Goal: Task Accomplishment & Management: Use online tool/utility

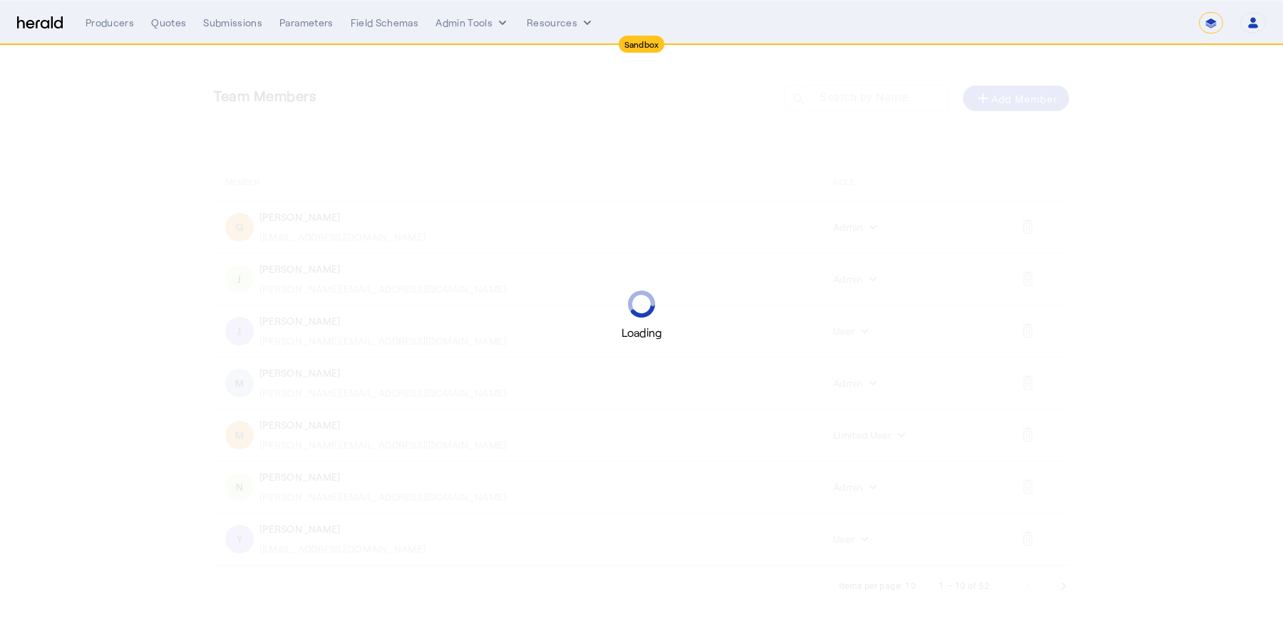
select select "*******"
click at [1147, 15] on select "1Fort Acrisure Acturis Affinity Advisors Affinity Risk Agentero AmWins Anzen Ao…" at bounding box center [1083, 22] width 195 height 21
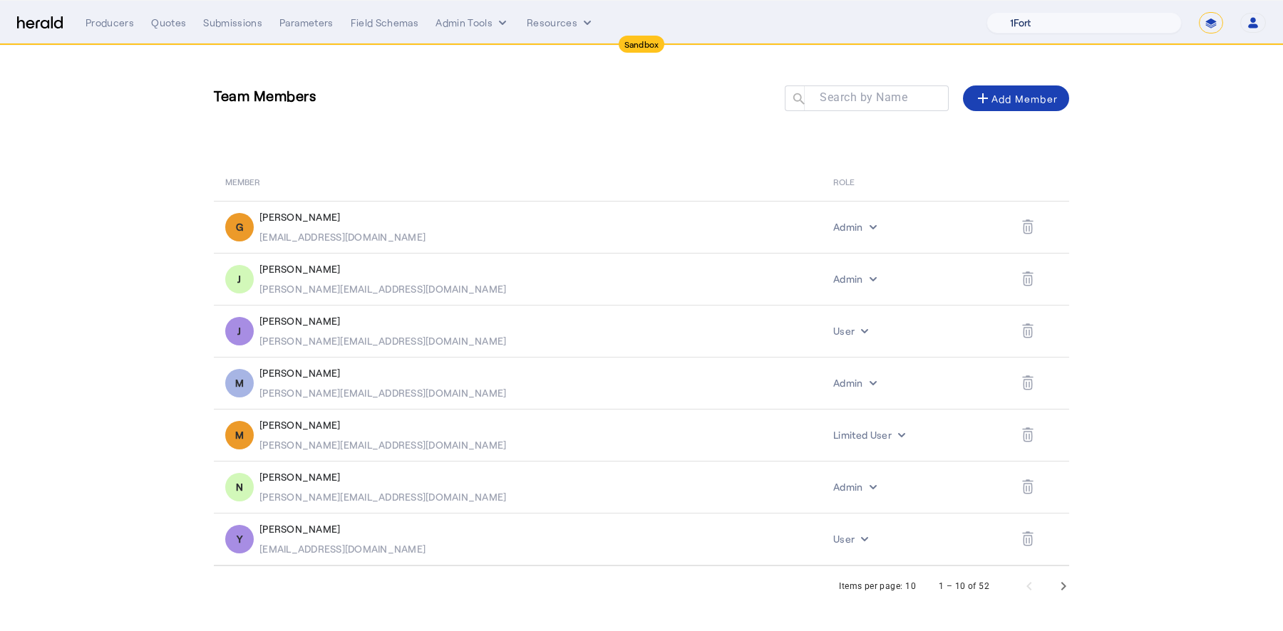
select select "pfm_j7f8_HIB"
click at [1022, 12] on select "1Fort Acrisure Acturis Affinity Advisors Affinity Risk Agentero AmWins Anzen Ao…" at bounding box center [1083, 22] width 195 height 21
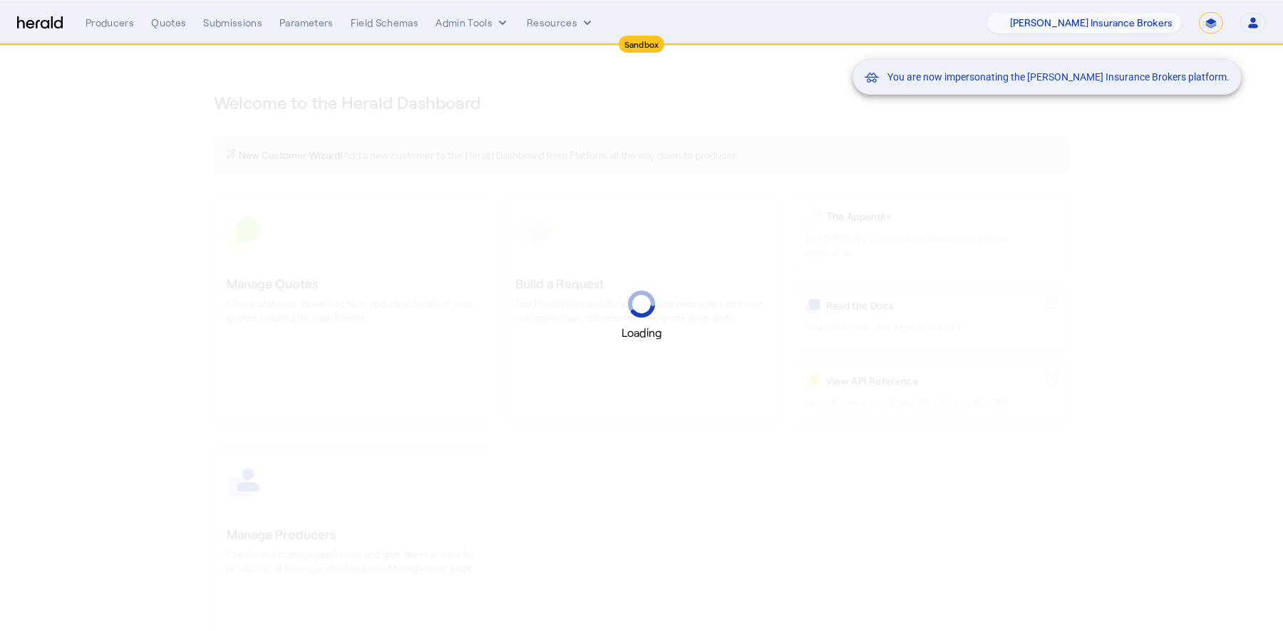
click at [1208, 22] on mat-snack-bar-container "You are now impersonating the Heffernan Insurance Brokers platform." at bounding box center [1082, 24] width 389 height 36
click at [1223, 26] on mat-snack-bar-container "You are now impersonating the Heffernan Insurance Brokers platform." at bounding box center [1082, 24] width 389 height 36
click at [1216, 26] on mat-snack-bar-container "You are now impersonating the Heffernan Insurance Brokers platform." at bounding box center [1082, 24] width 389 height 36
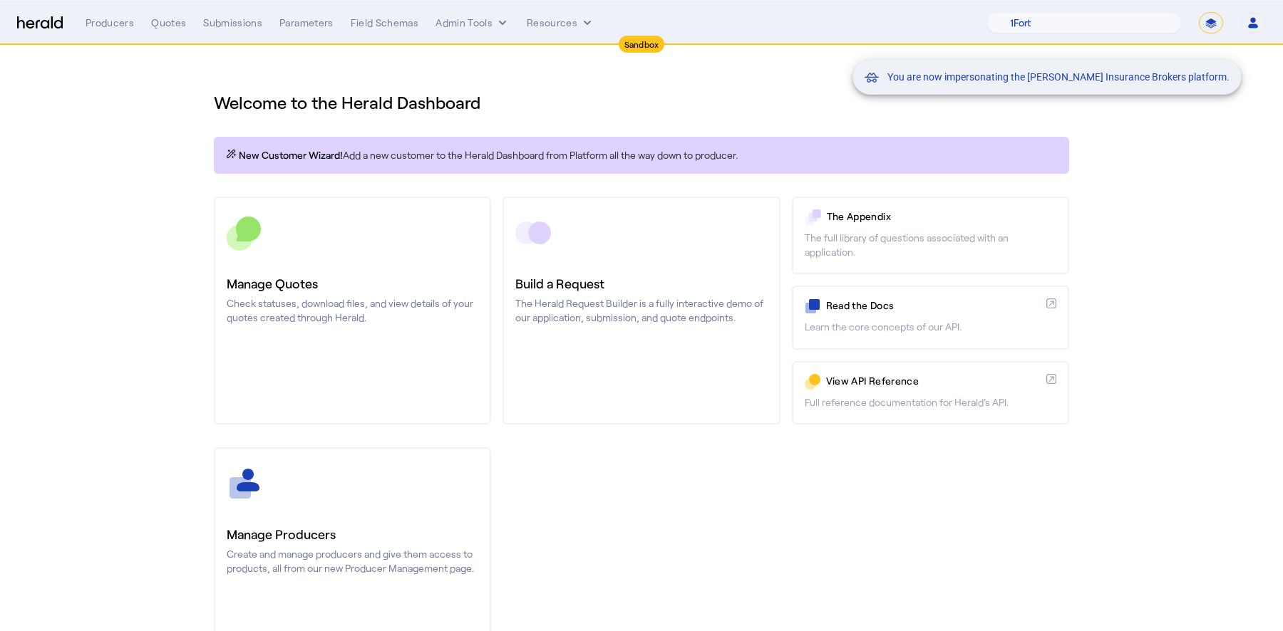
click at [1206, 21] on mat-snack-bar-container "You are now impersonating the Heffernan Insurance Brokers platform." at bounding box center [1082, 24] width 389 height 36
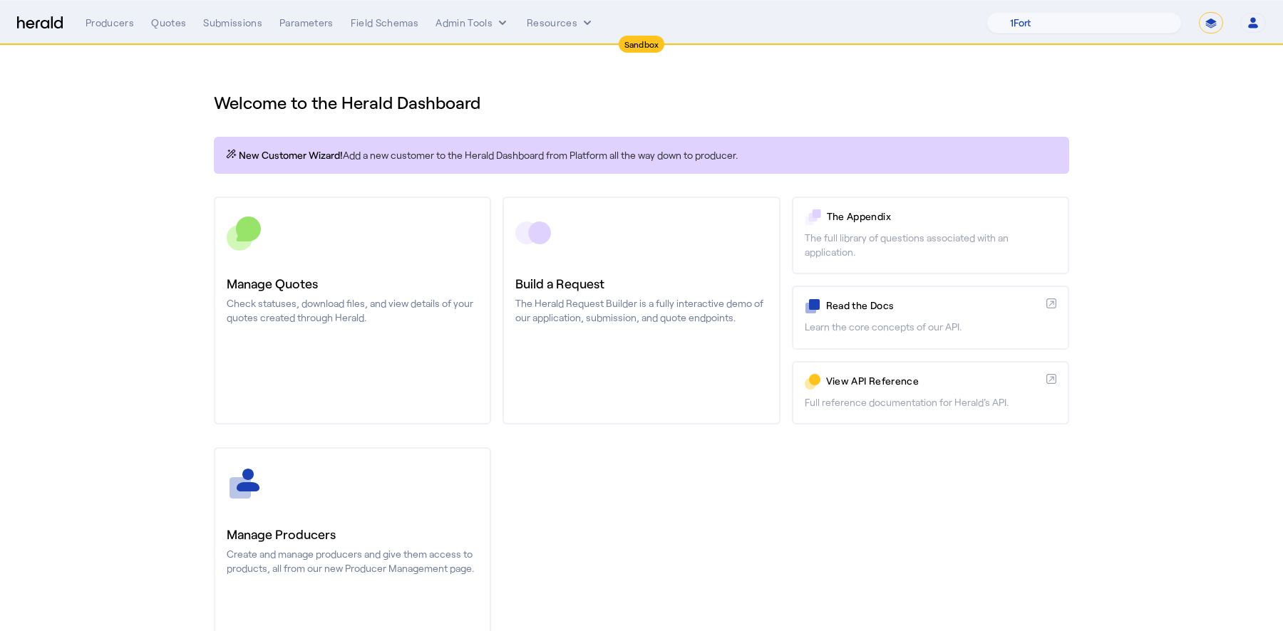
click at [1213, 26] on select "**********" at bounding box center [1210, 22] width 24 height 21
select select "**********"
click at [1199, 12] on select "**********" at bounding box center [1210, 22] width 24 height 21
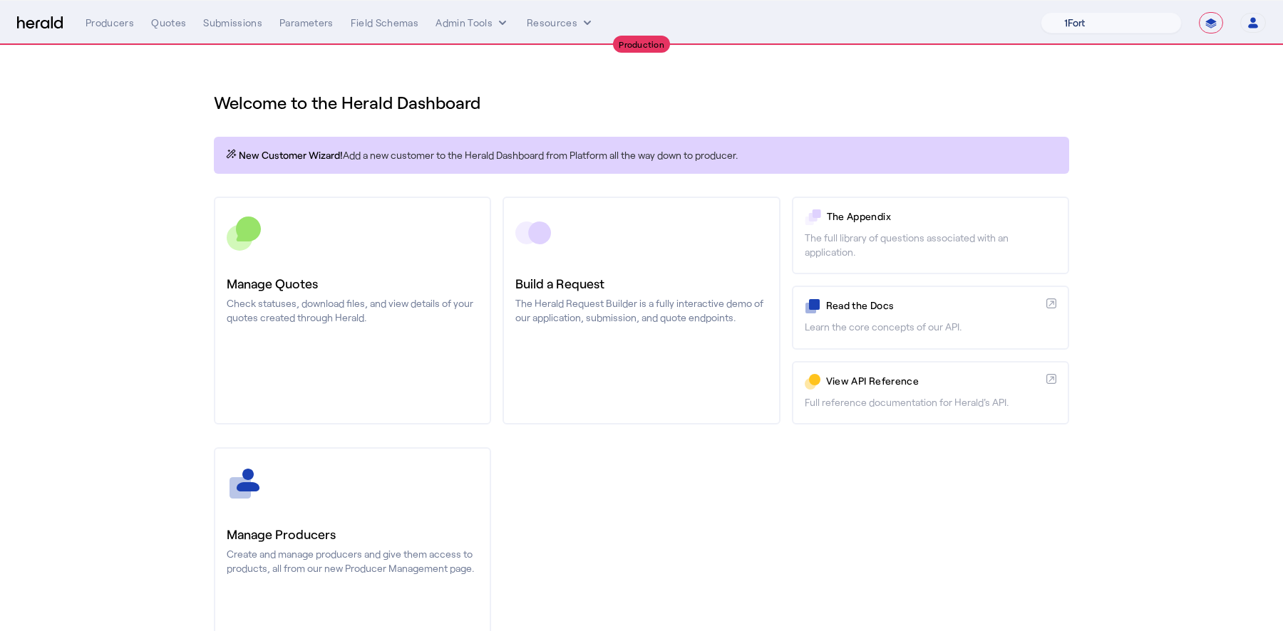
click at [1124, 26] on select "1Fort Affinity Risk Billy BindHQ Bunker CRC Campus Coverage Citadel Fifthwall F…" at bounding box center [1110, 22] width 141 height 21
select select "pfm_a9p2_hib_marketplace"
click at [1040, 12] on select "1Fort Affinity Risk Billy BindHQ Bunker CRC Campus Coverage Citadel Fifthwall F…" at bounding box center [1110, 22] width 141 height 21
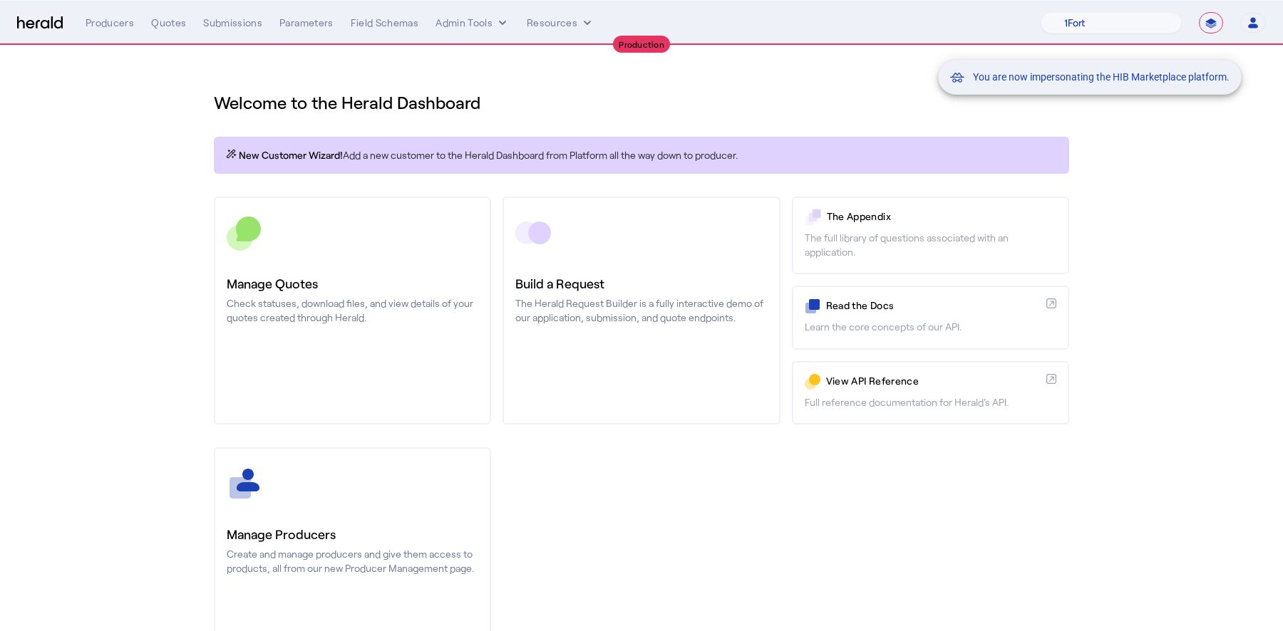
click at [281, 280] on div "You are now impersonating the HIB Marketplace platform." at bounding box center [641, 315] width 1283 height 631
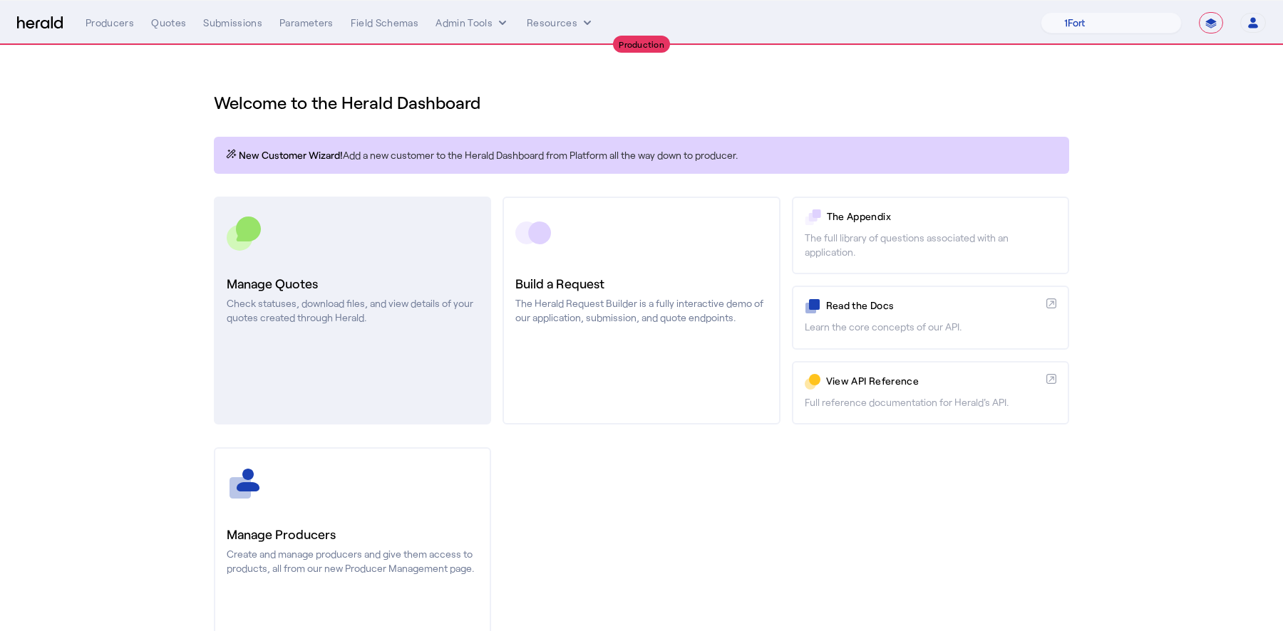
click at [302, 328] on link "Manage Quotes Check statuses, download files, and view details of your quotes c…" at bounding box center [352, 311] width 277 height 228
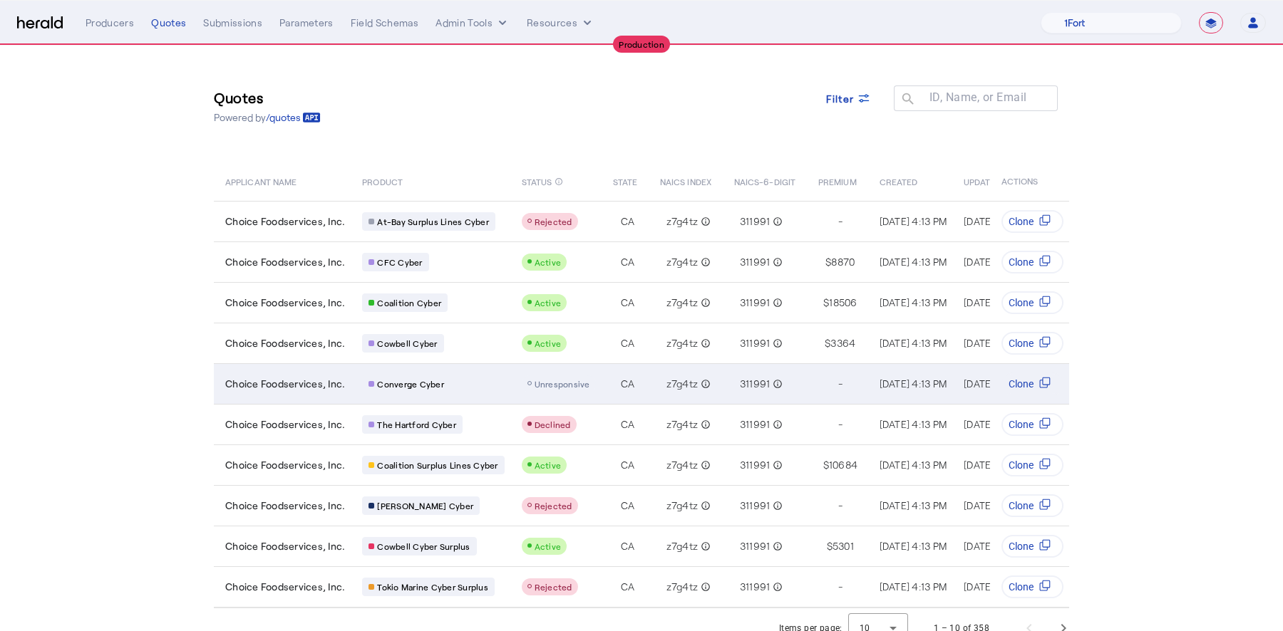
scroll to position [9, 0]
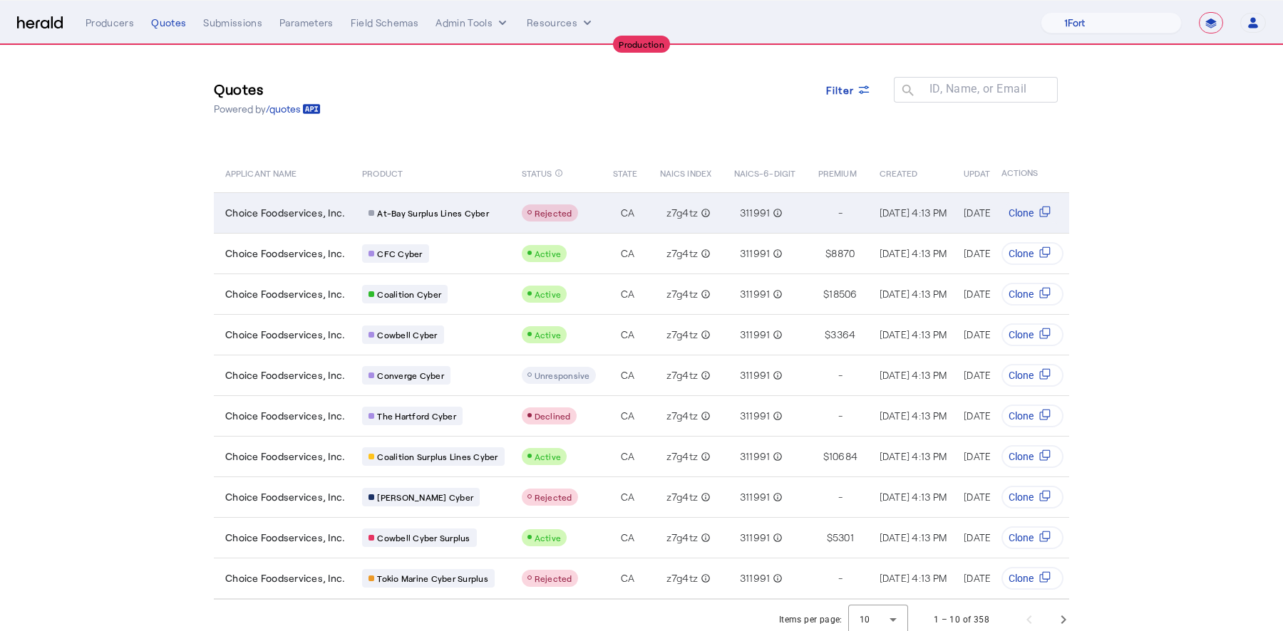
click at [275, 211] on span "Choice Foodservices, Inc." at bounding box center [285, 213] width 120 height 14
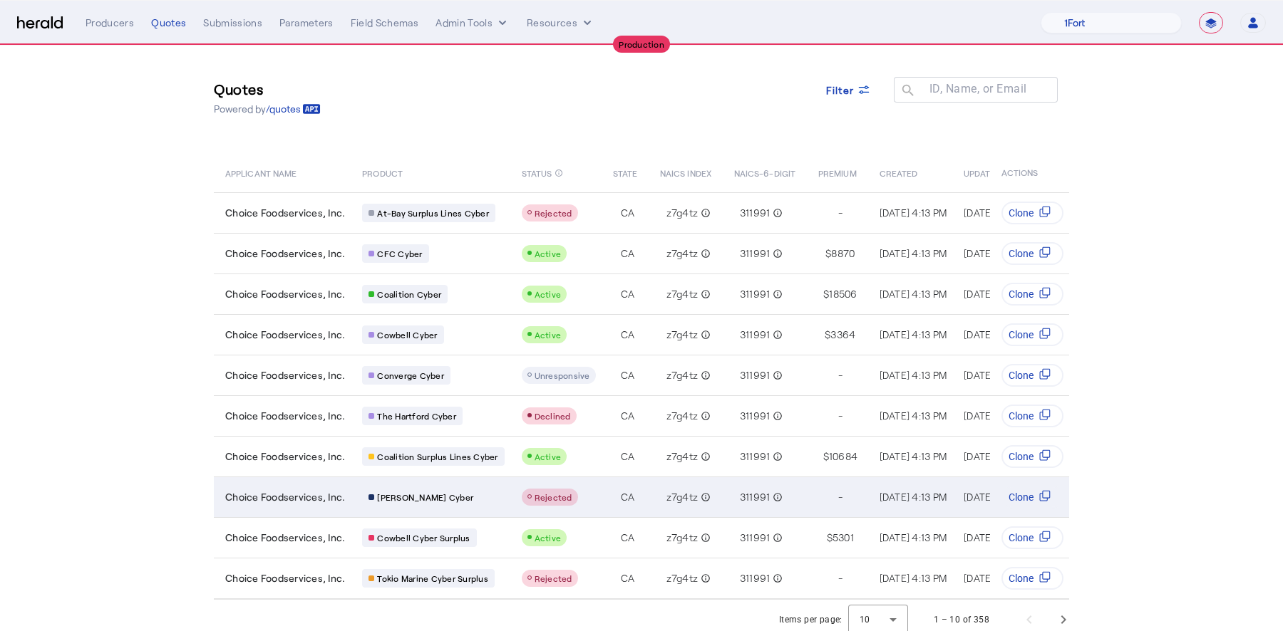
click at [295, 497] on span "Choice Foodservices, Inc." at bounding box center [285, 497] width 120 height 14
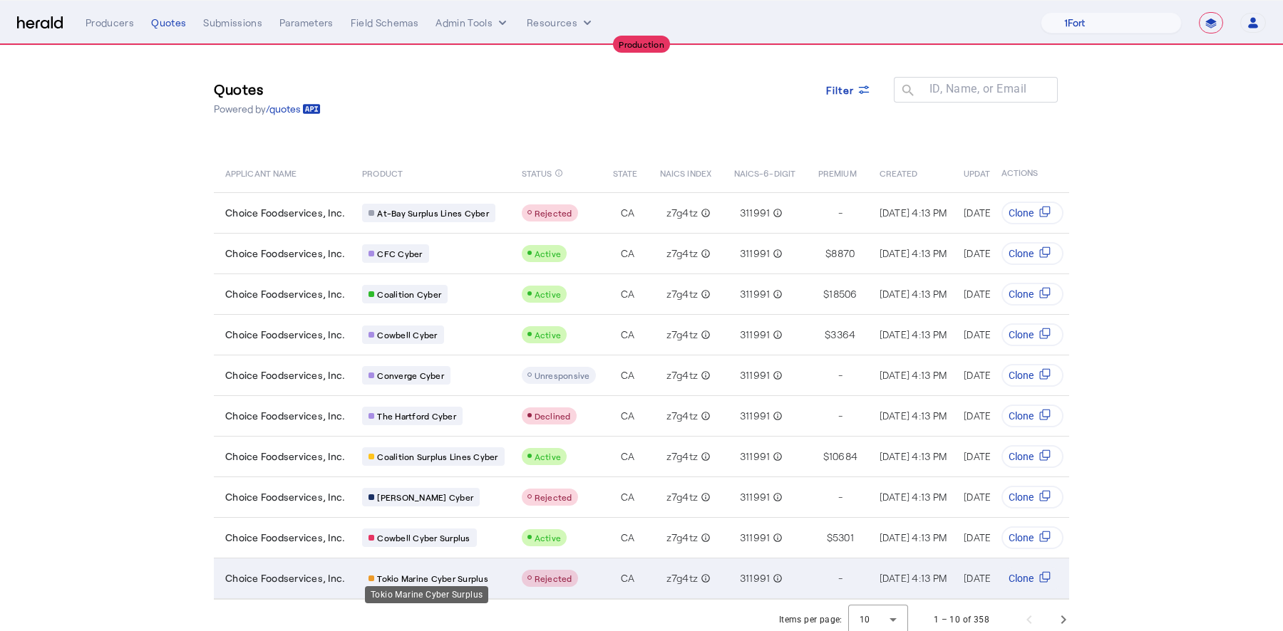
click at [369, 576] on rect "Table view of all quotes submitted by your platform" at bounding box center [371, 579] width 6 height 6
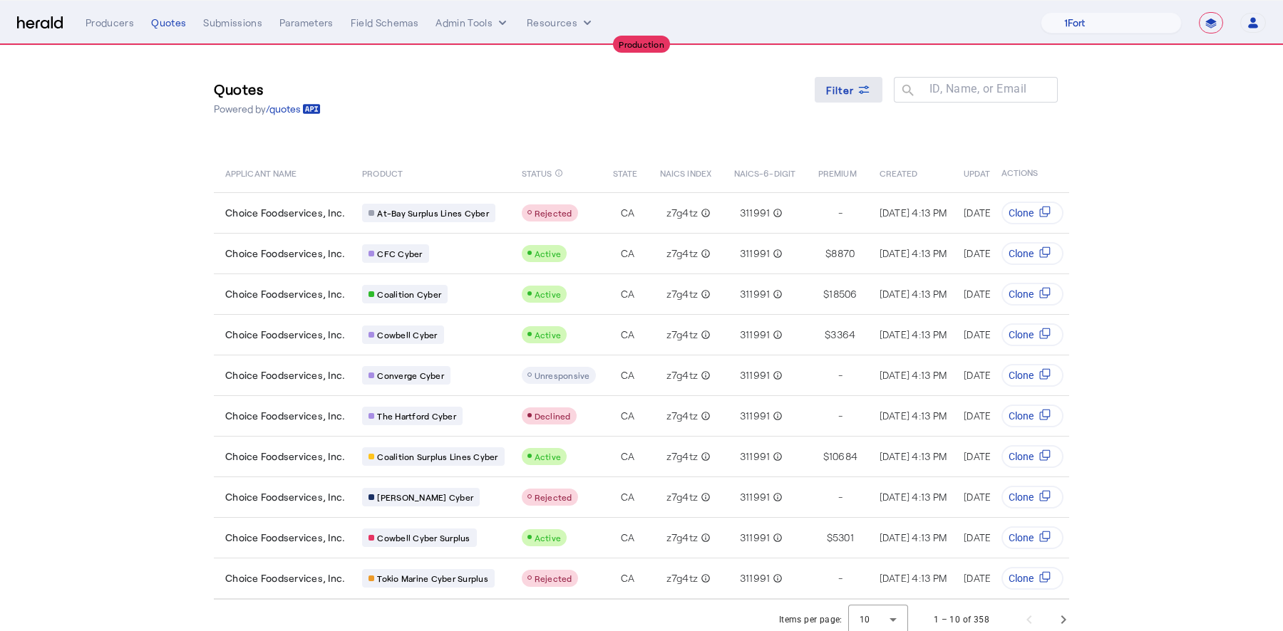
click at [859, 104] on span at bounding box center [848, 90] width 68 height 34
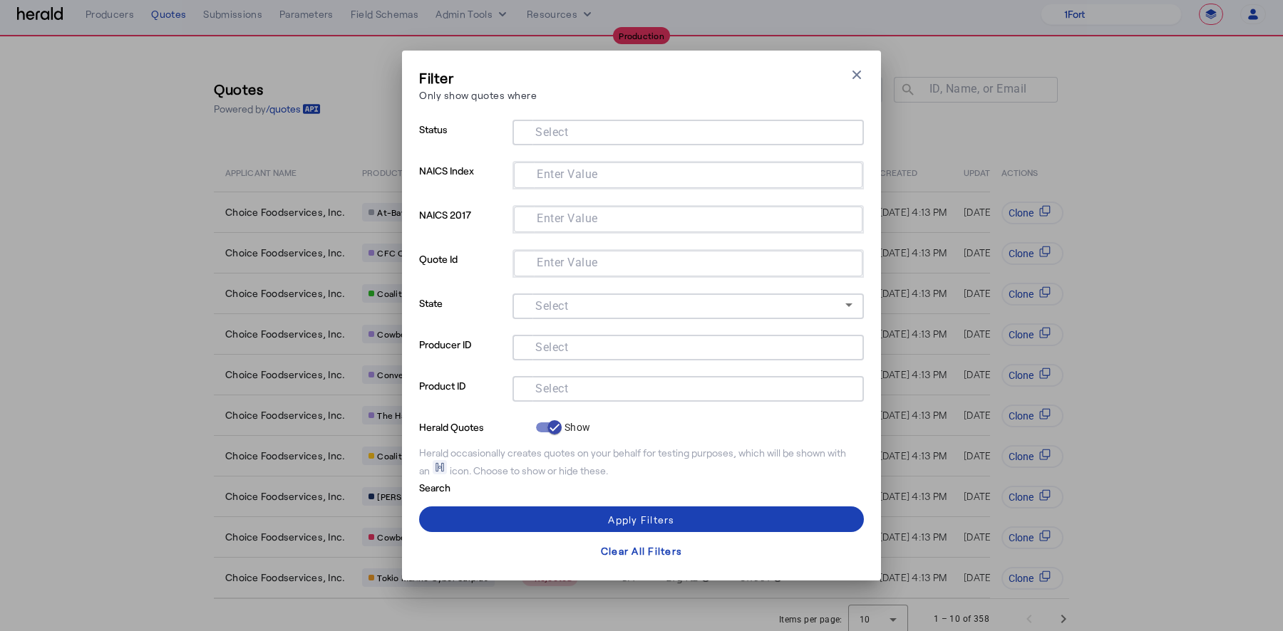
scroll to position [0, 0]
click at [598, 131] on input "Select" at bounding box center [685, 131] width 323 height 17
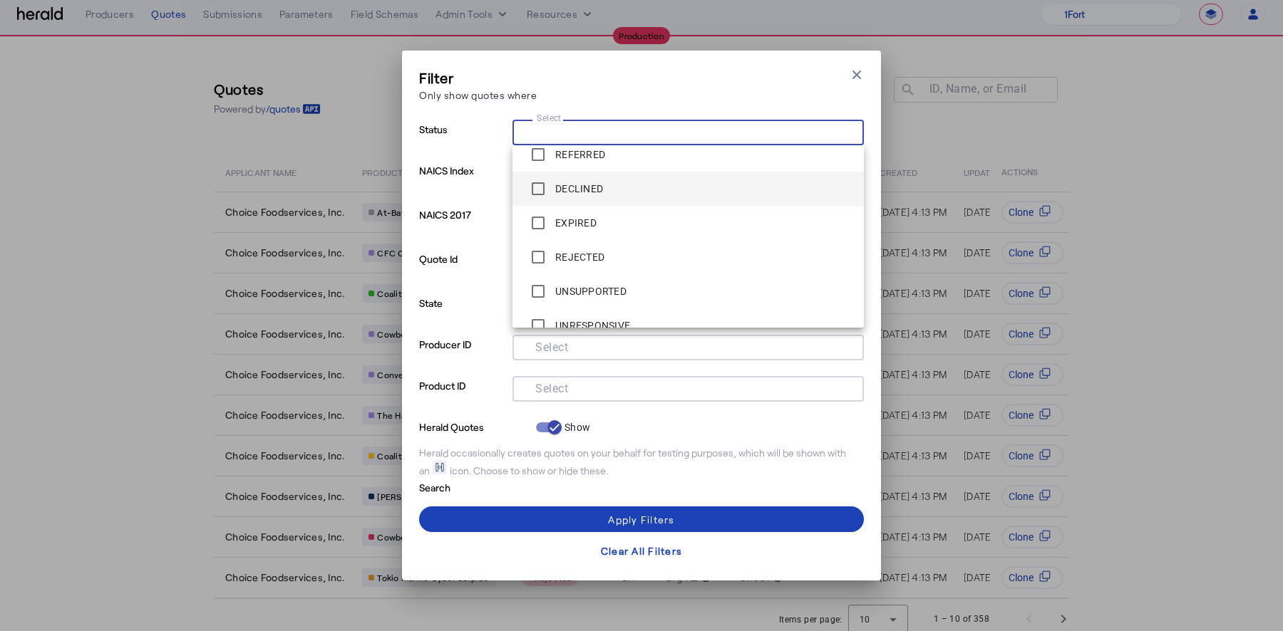
scroll to position [126, 0]
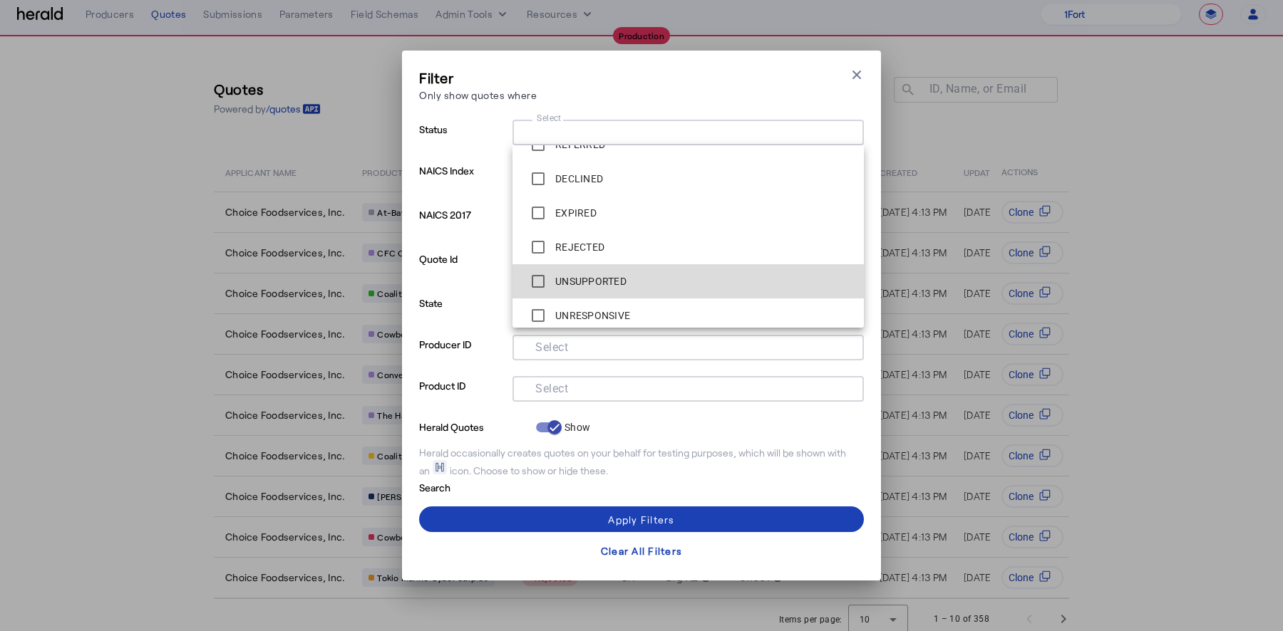
click at [592, 278] on label "UNSUPPORTED" at bounding box center [589, 281] width 74 height 14
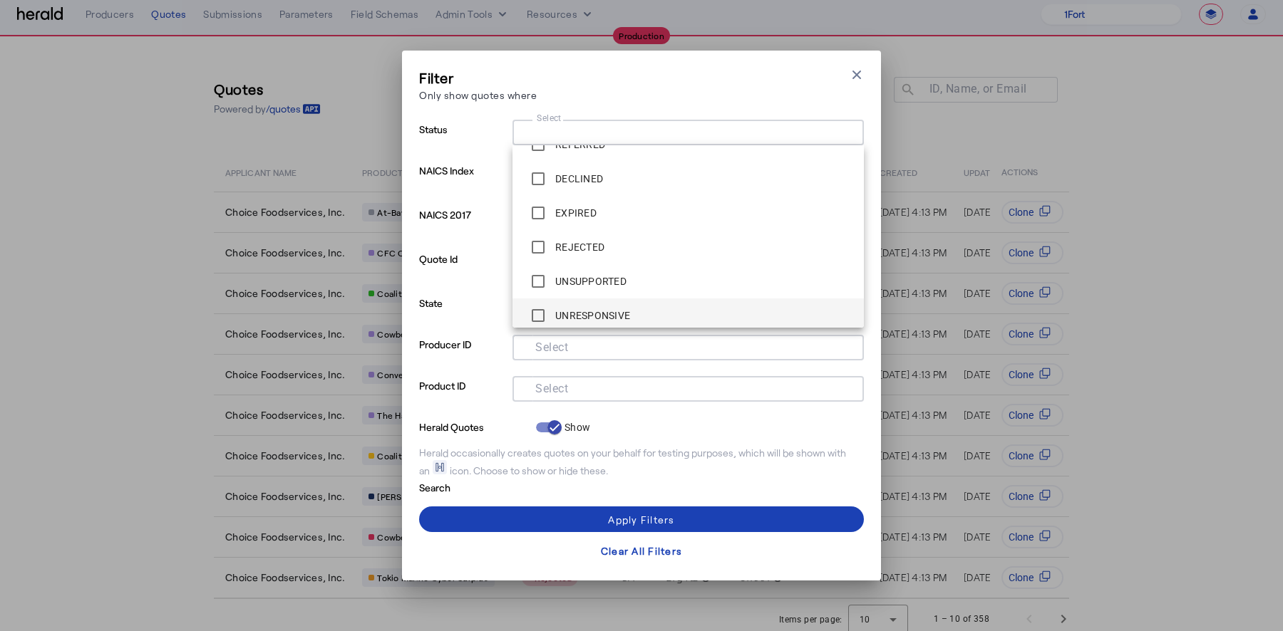
click at [596, 307] on div "UNRESPONSIVE" at bounding box center [577, 315] width 106 height 29
click at [554, 314] on div at bounding box center [538, 316] width 34 height 34
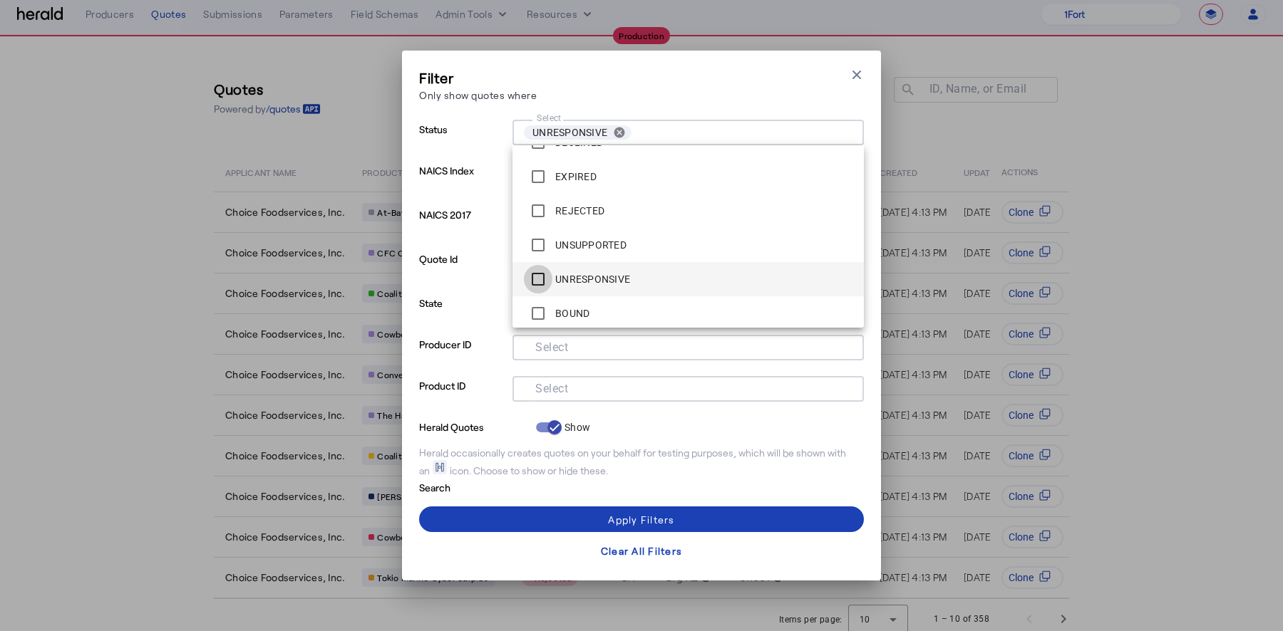
scroll to position [171, 0]
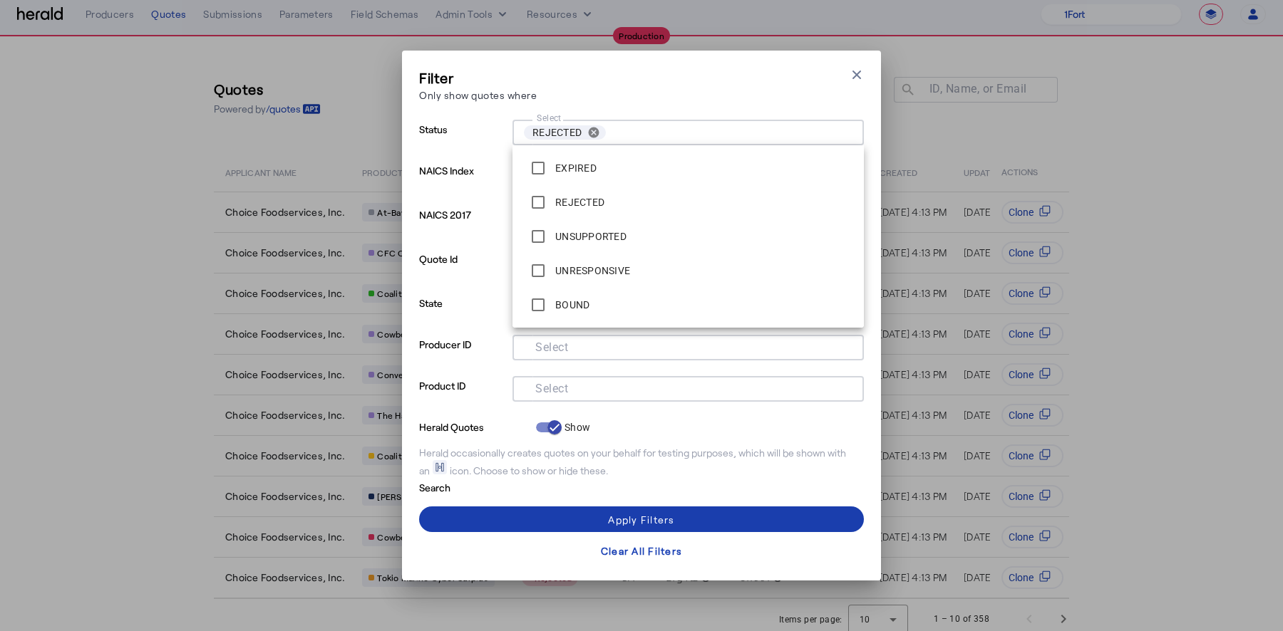
click at [611, 517] on div "Apply Filters" at bounding box center [641, 519] width 66 height 15
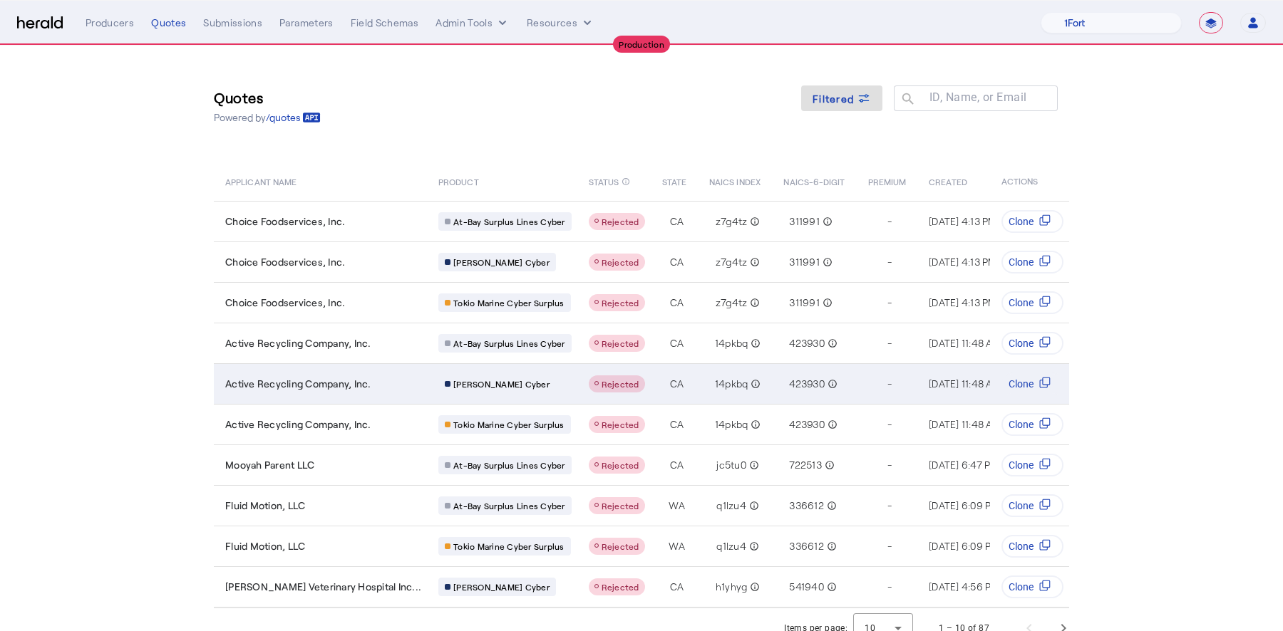
scroll to position [11, 0]
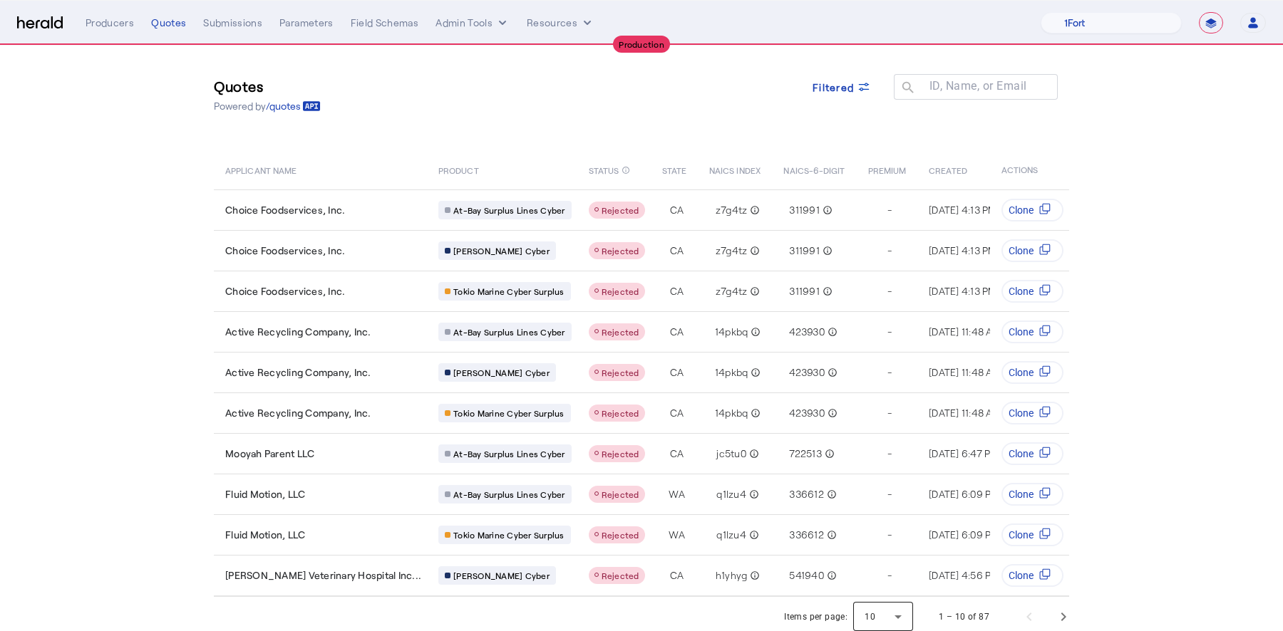
click at [874, 608] on div at bounding box center [883, 617] width 60 height 34
click at [860, 542] on mat-option "25" at bounding box center [884, 539] width 60 height 34
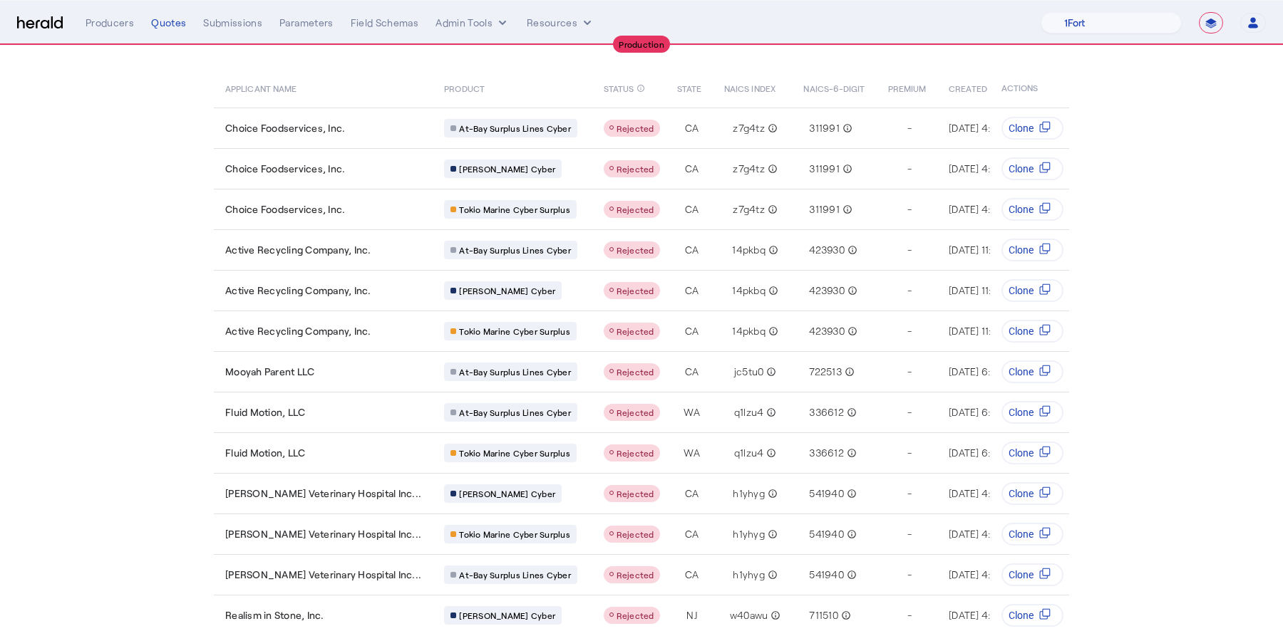
scroll to position [0, 0]
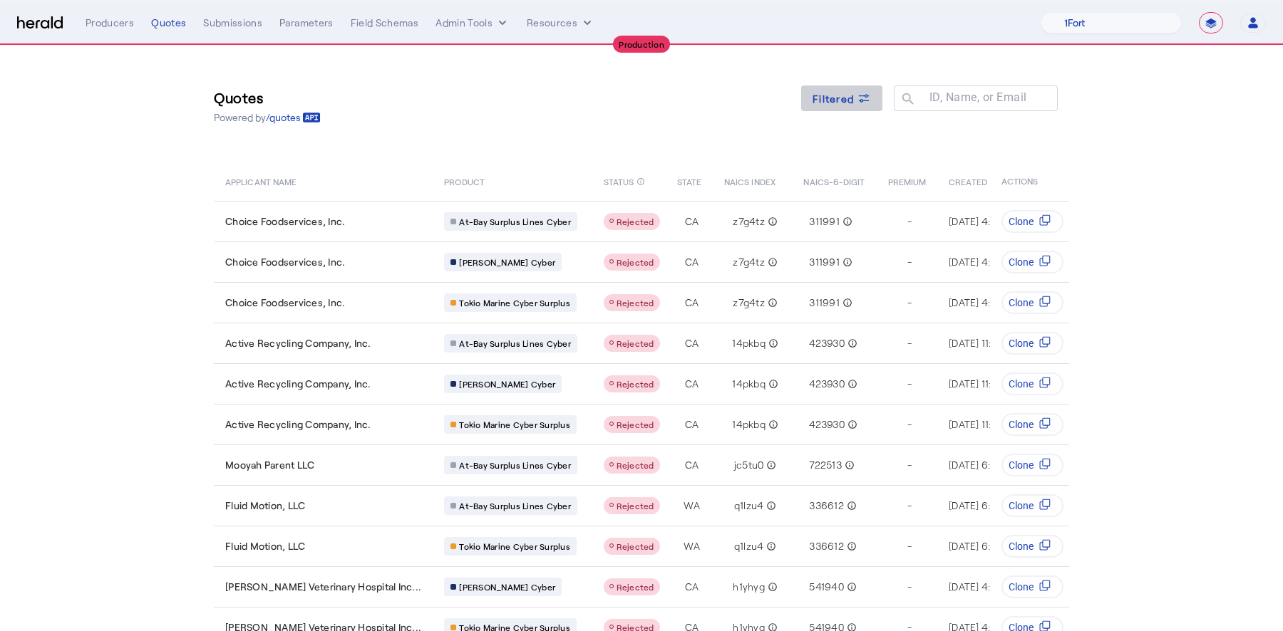
click at [851, 110] on span at bounding box center [841, 98] width 81 height 34
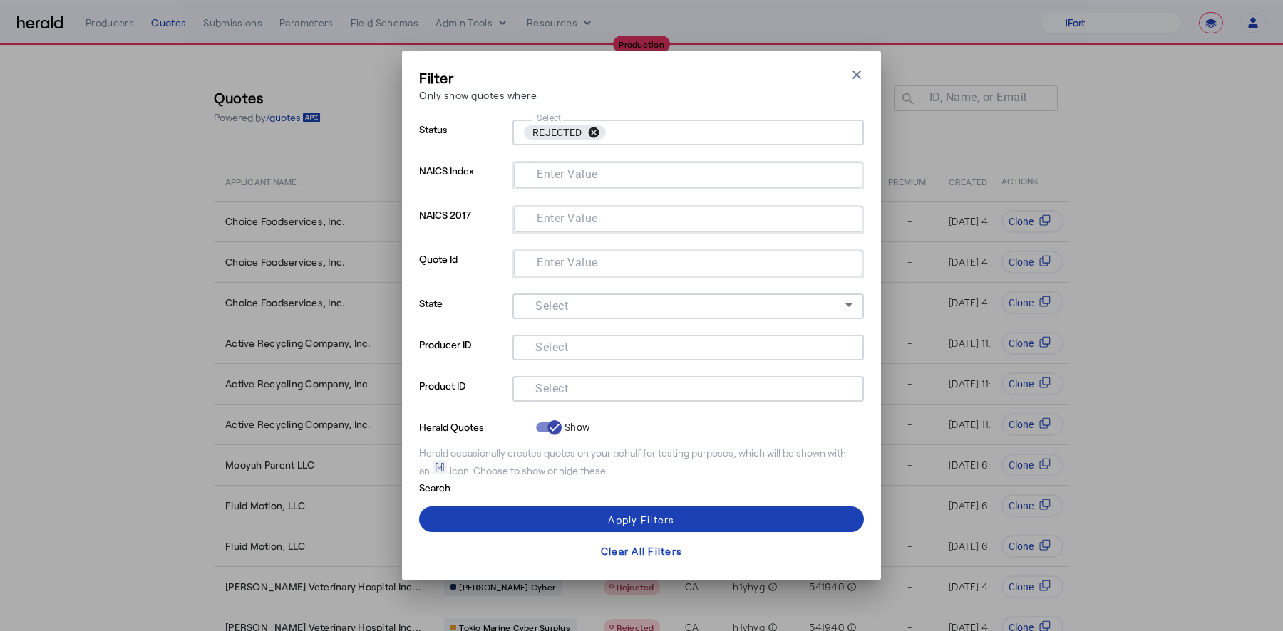
click at [595, 130] on button "cancel" at bounding box center [593, 132] width 24 height 13
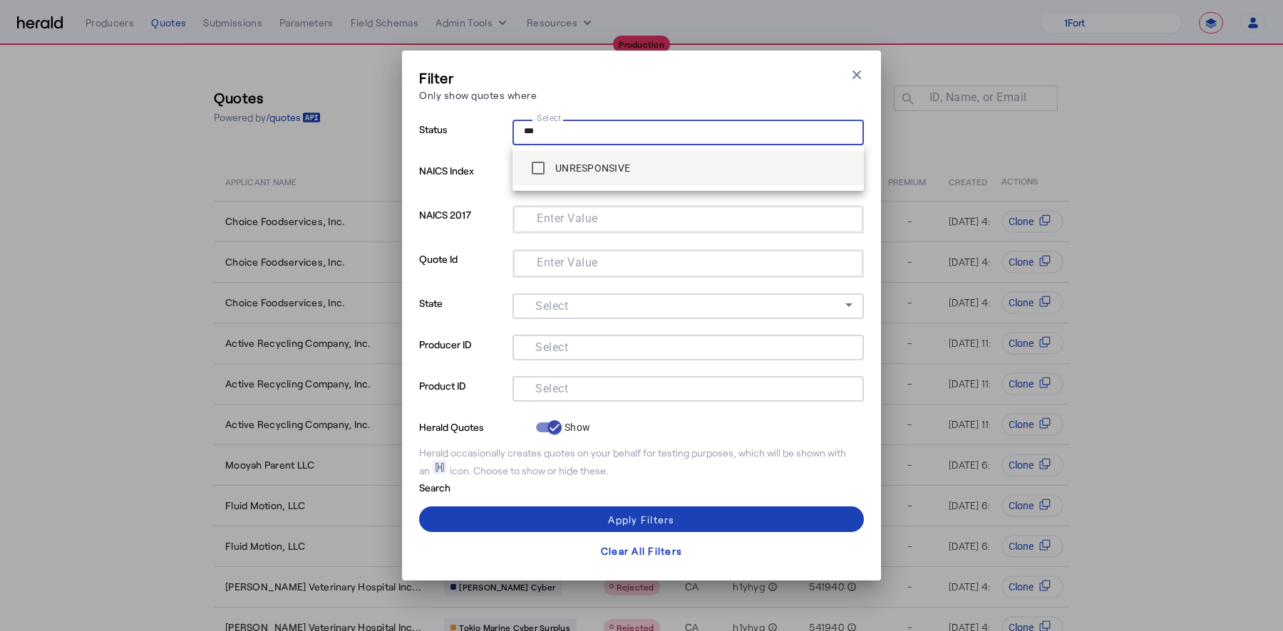
type input "***"
click at [589, 165] on label "UNRESPONSIVE" at bounding box center [591, 168] width 78 height 14
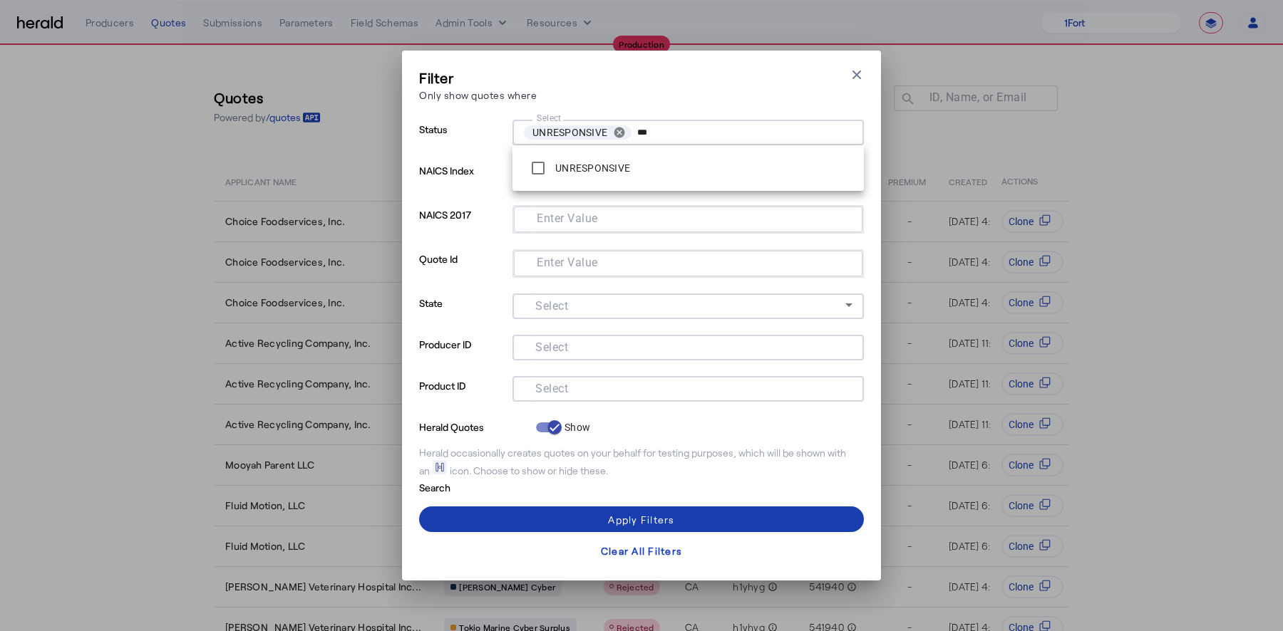
click at [672, 524] on div "Apply Filters" at bounding box center [641, 519] width 66 height 15
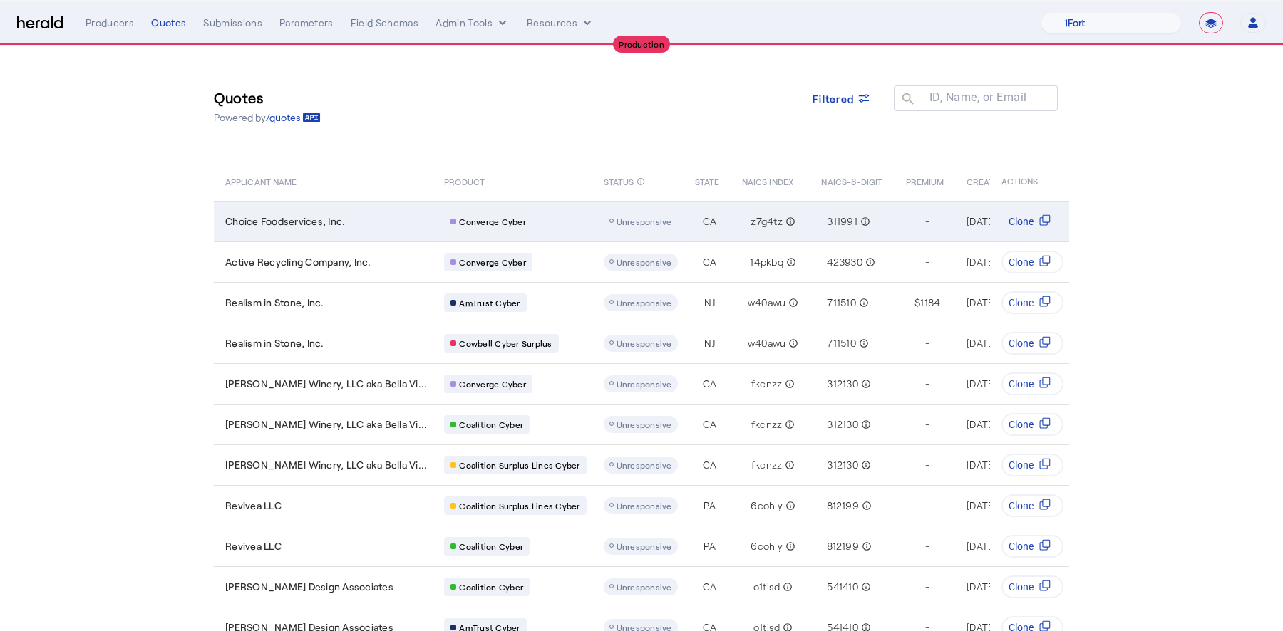
click at [312, 217] on span "Choice Foodservices, Inc." at bounding box center [285, 221] width 120 height 14
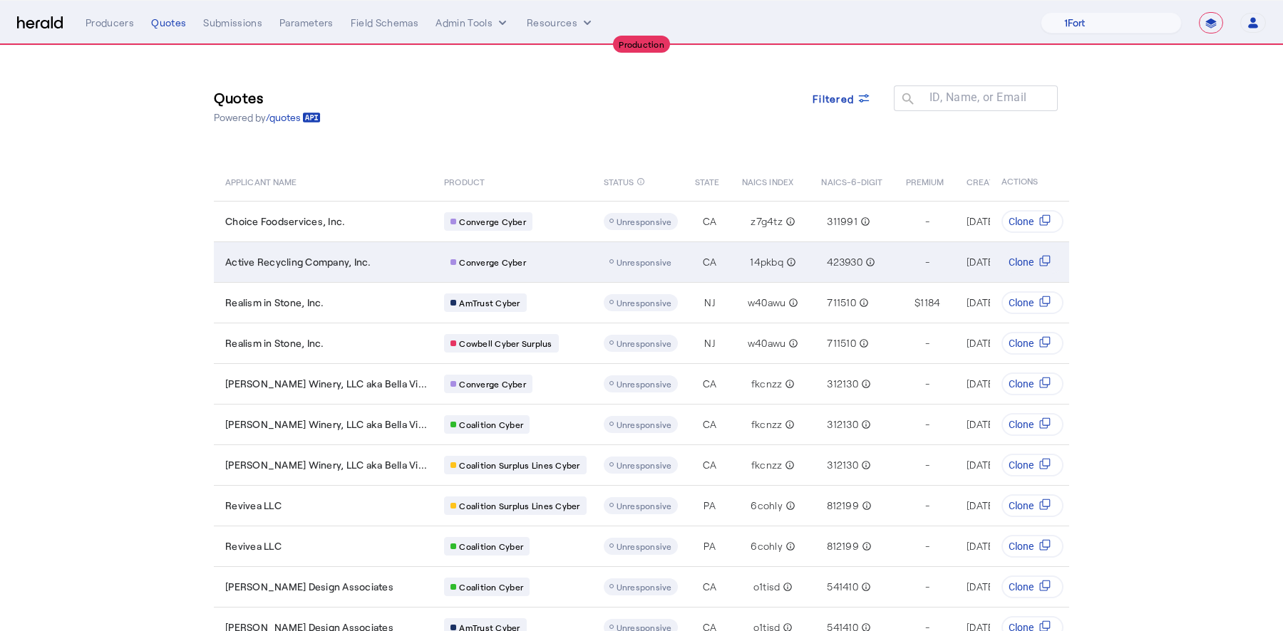
click at [343, 259] on span "Active Recycling Company, Inc." at bounding box center [298, 262] width 146 height 14
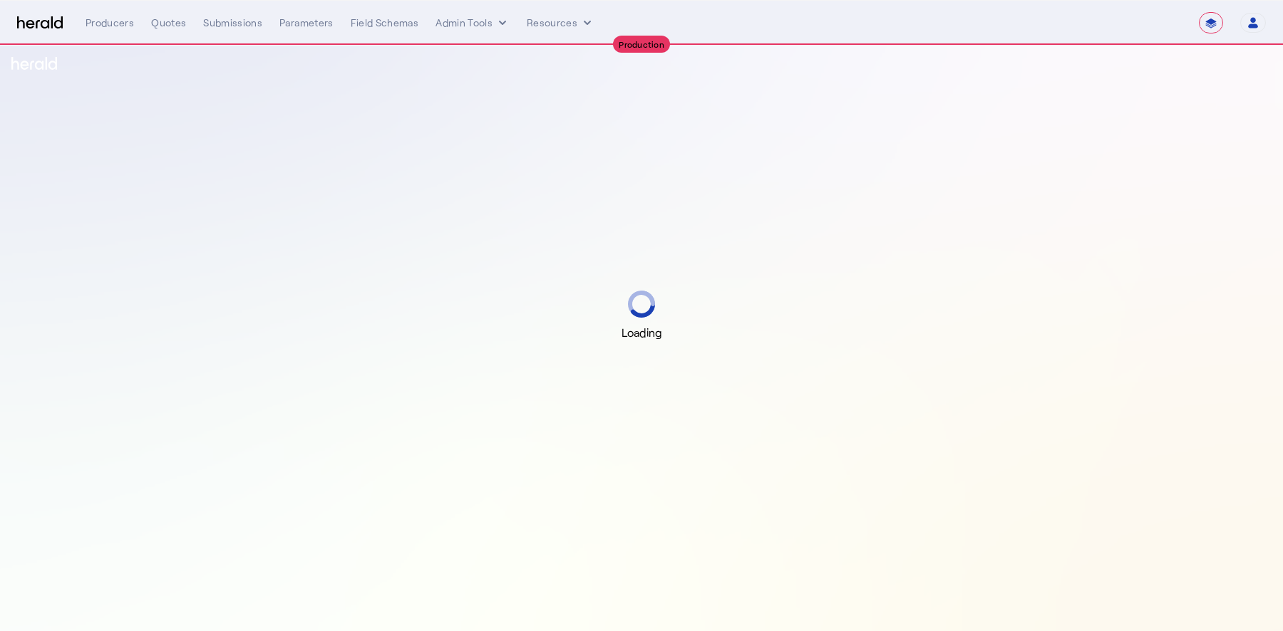
select select "**********"
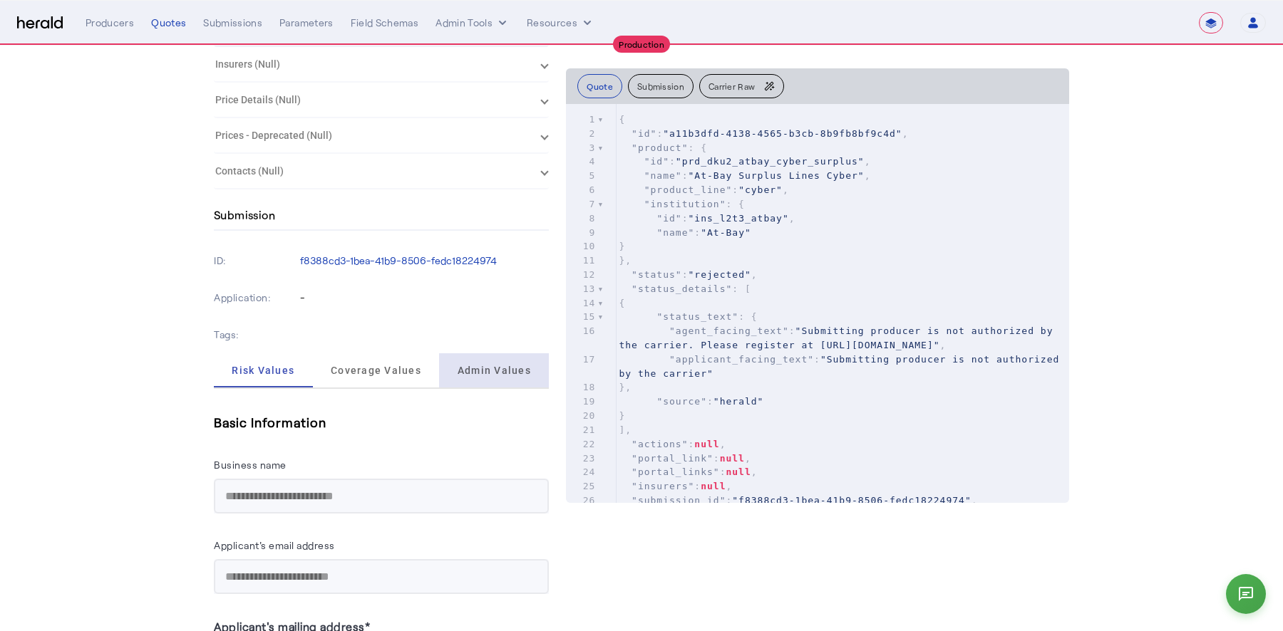
click at [484, 366] on span "Admin Values" at bounding box center [493, 371] width 73 height 10
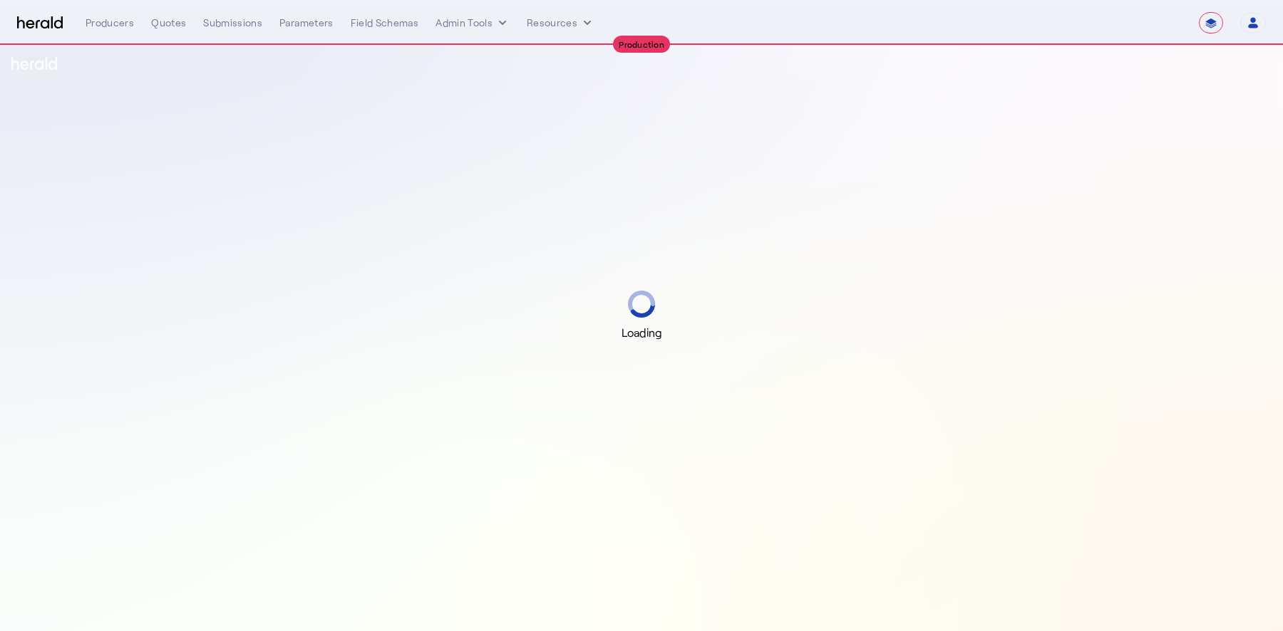
select select "**********"
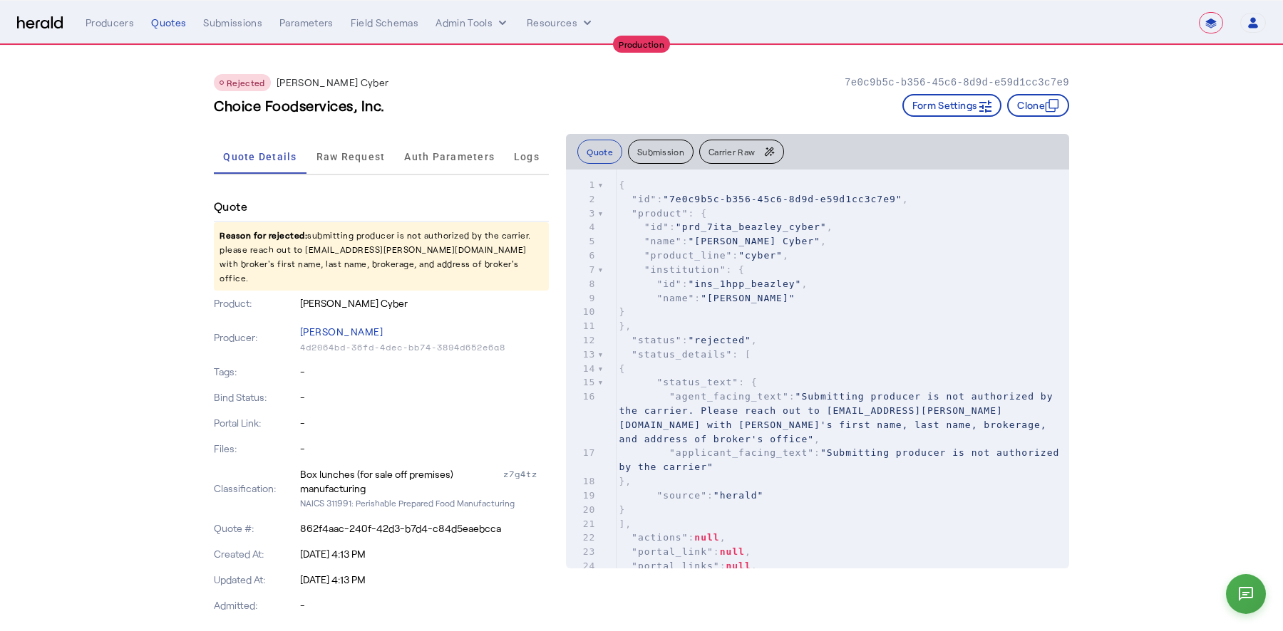
click at [719, 154] on span "Carrier Raw" at bounding box center [731, 151] width 46 height 9
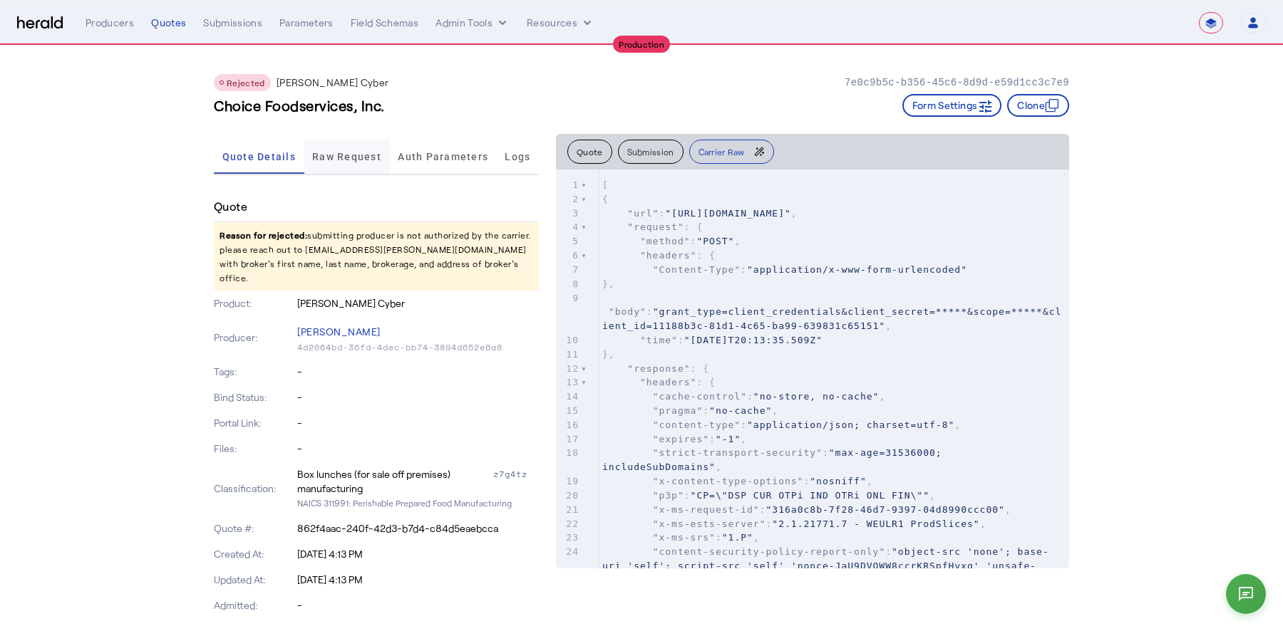
click at [361, 162] on span "Raw Request" at bounding box center [346, 157] width 69 height 34
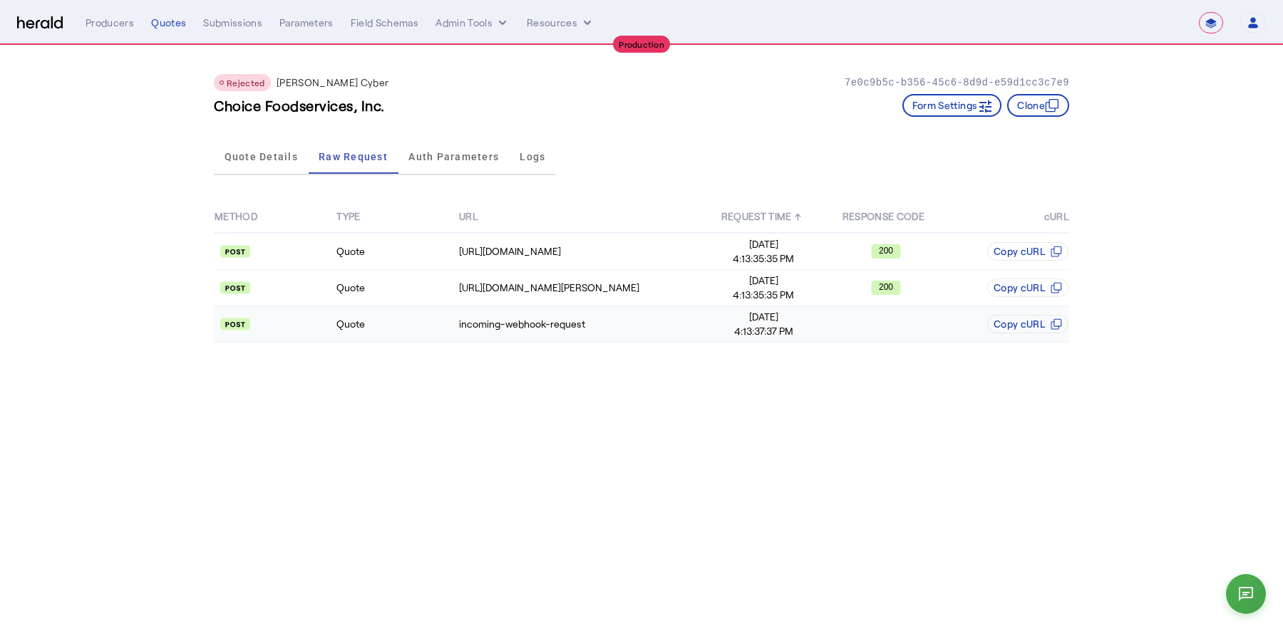
click at [408, 323] on td "Quote" at bounding box center [397, 324] width 122 height 36
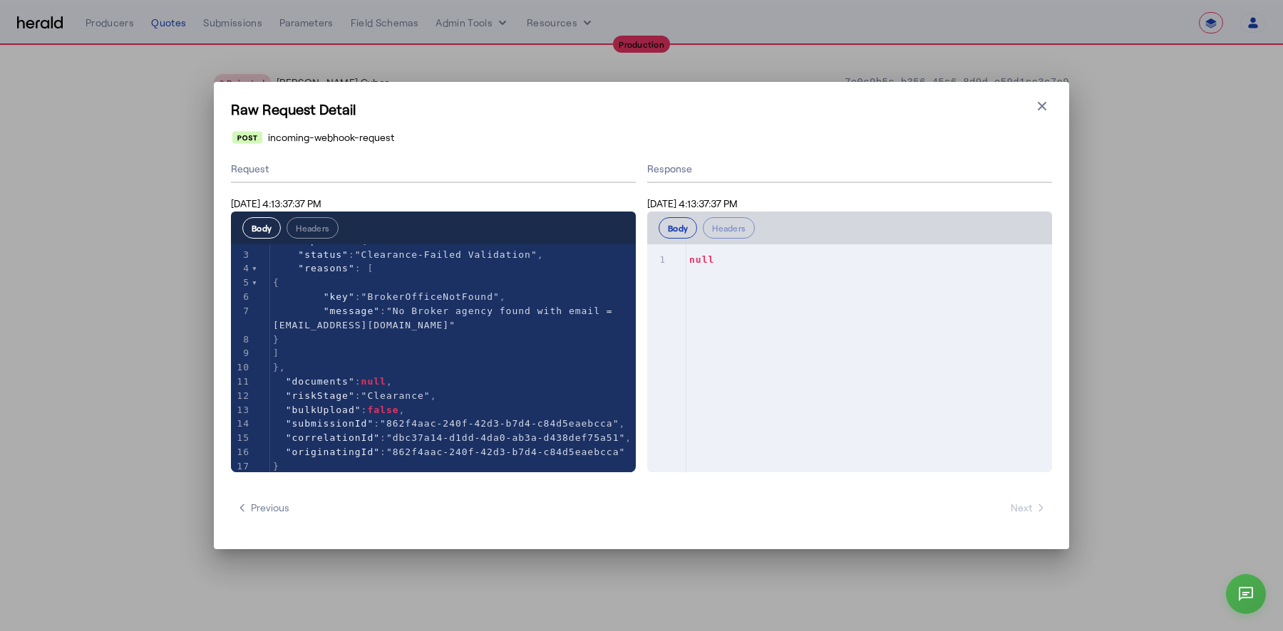
scroll to position [37, 0]
type textarea "**********"
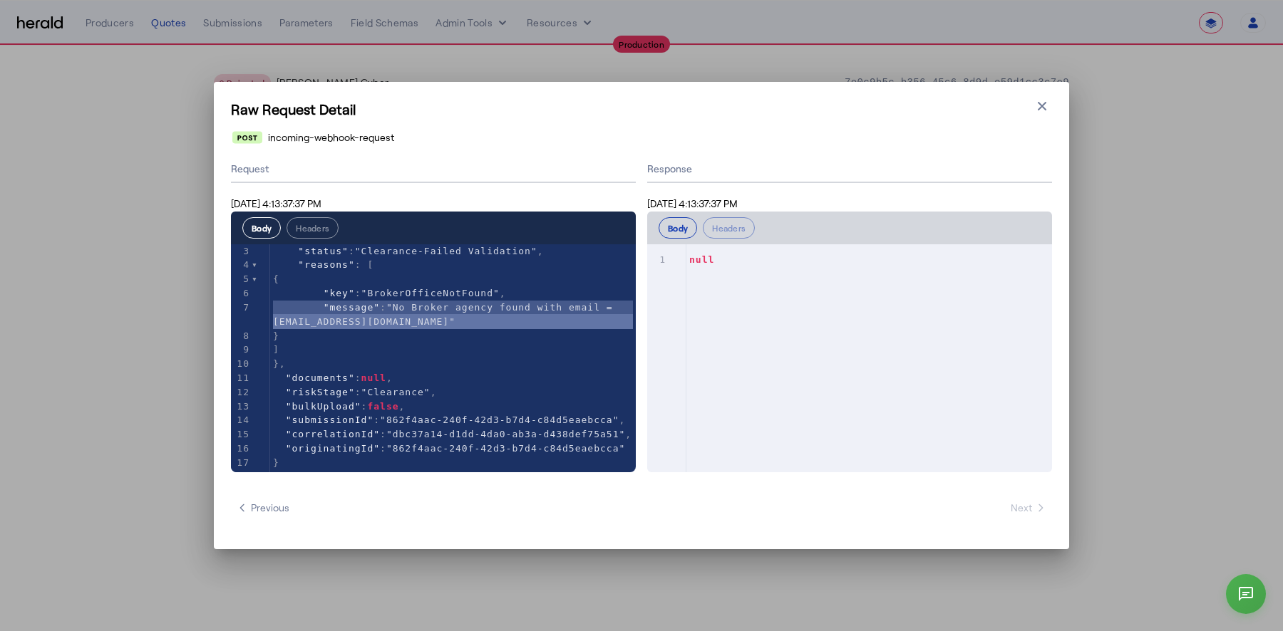
click at [183, 368] on div "**********" at bounding box center [641, 315] width 1283 height 631
click at [1043, 112] on icon "button" at bounding box center [1042, 106] width 14 height 14
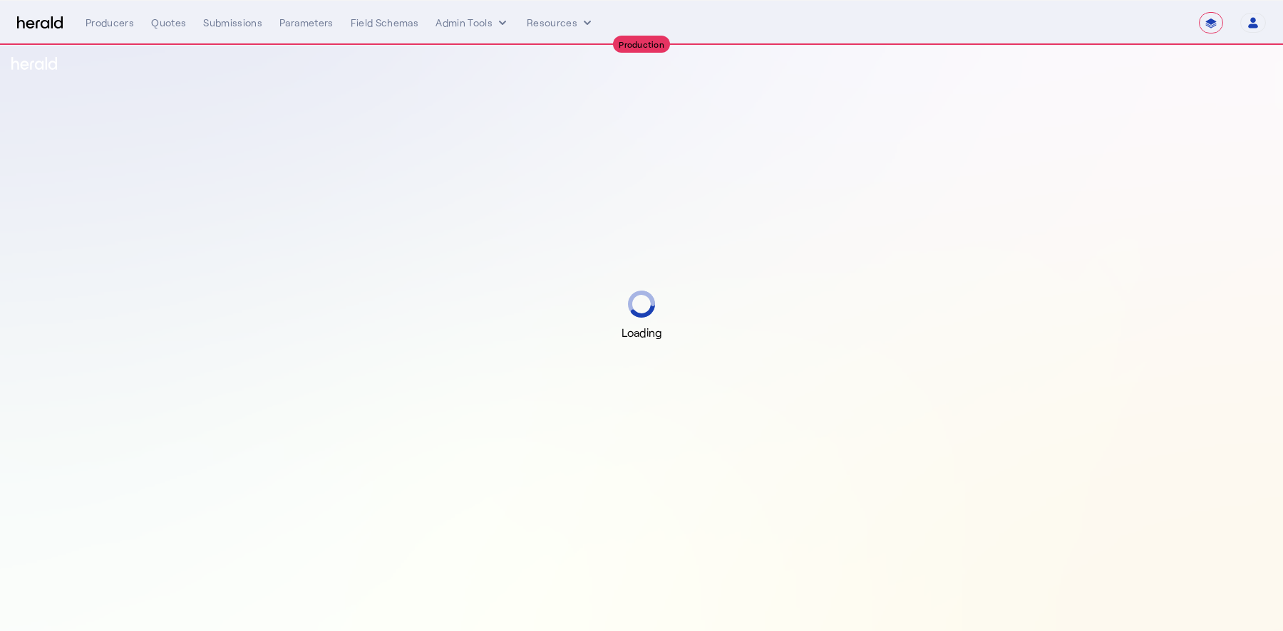
select select "**********"
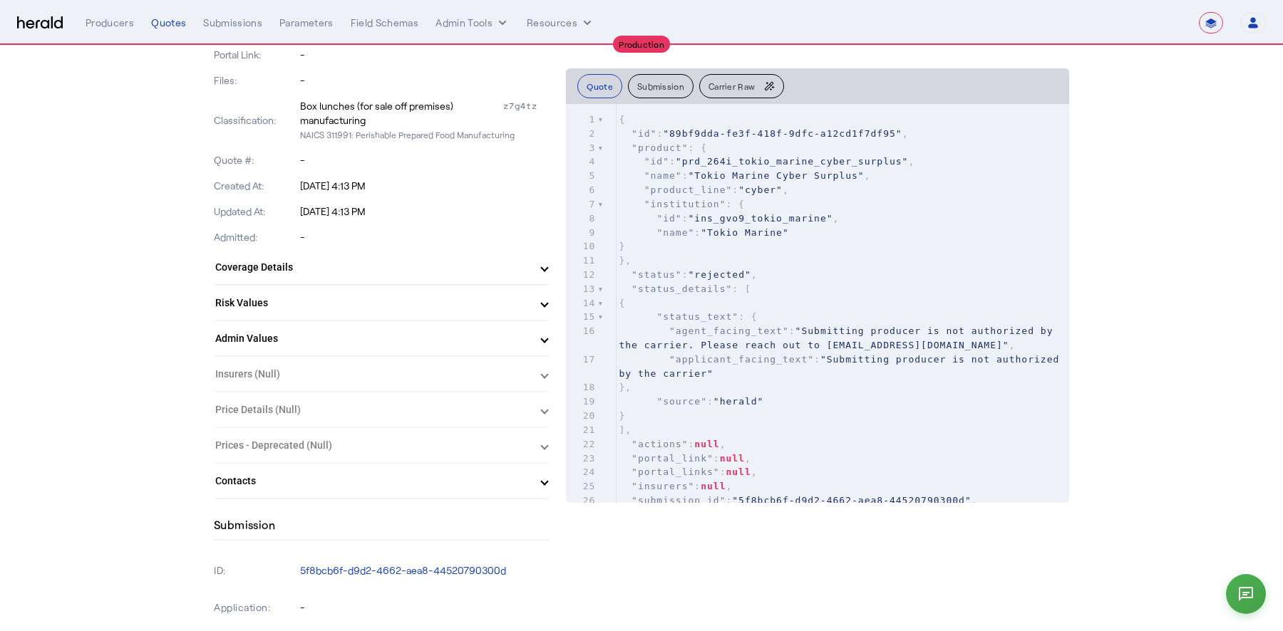
scroll to position [392, 0]
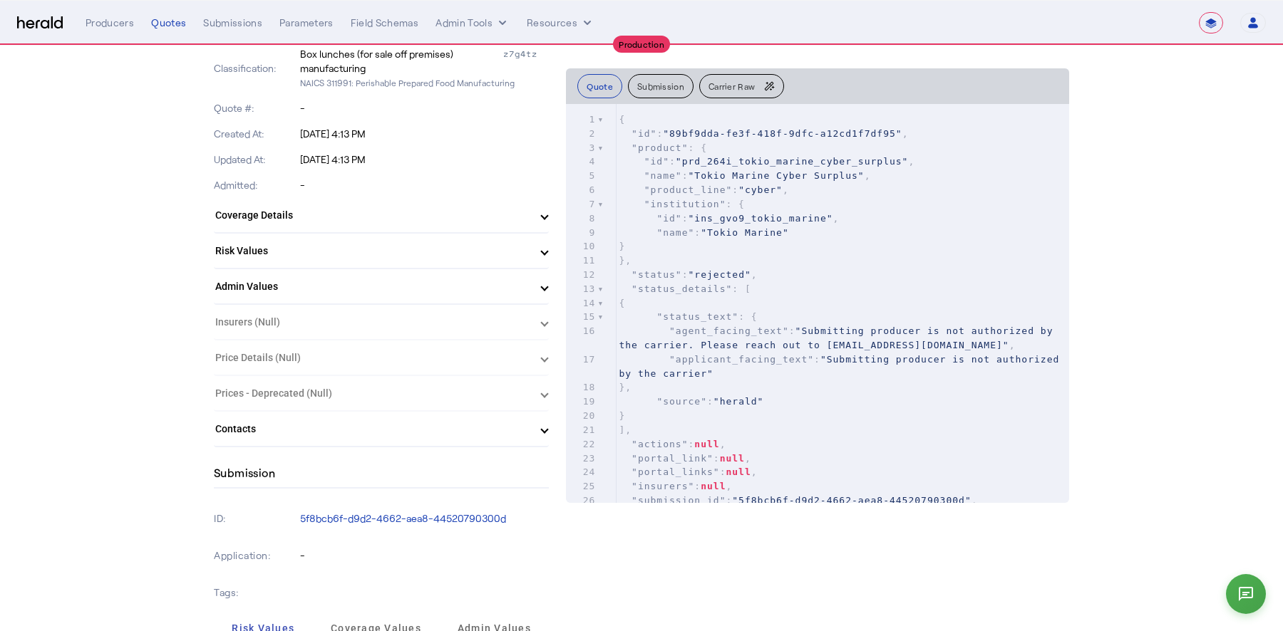
click at [422, 471] on div "Submission" at bounding box center [381, 474] width 335 height 30
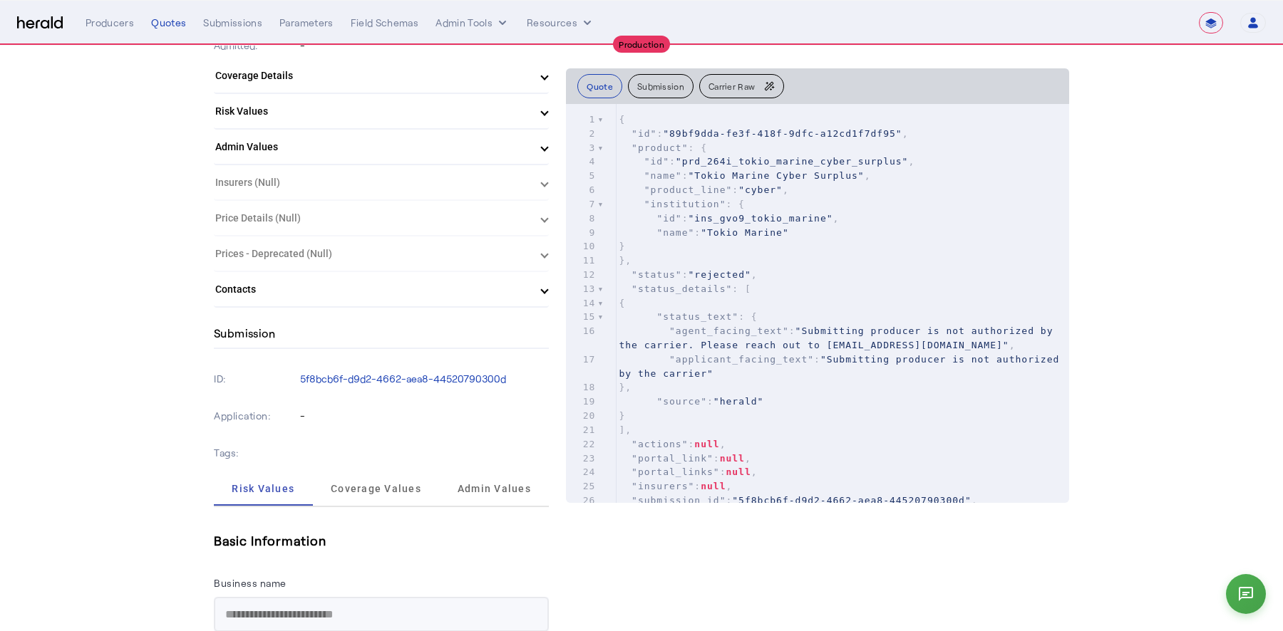
click at [472, 535] on h5 "Basic Information" at bounding box center [381, 540] width 335 height 21
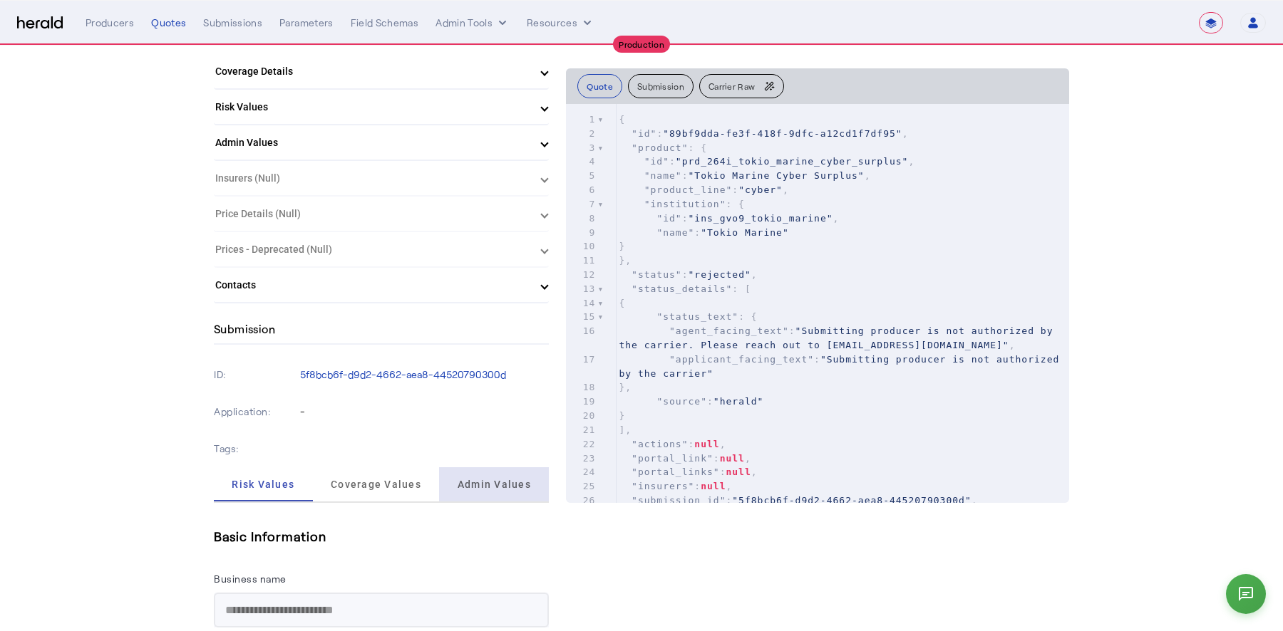
click at [475, 480] on span "Admin Values" at bounding box center [493, 485] width 73 height 10
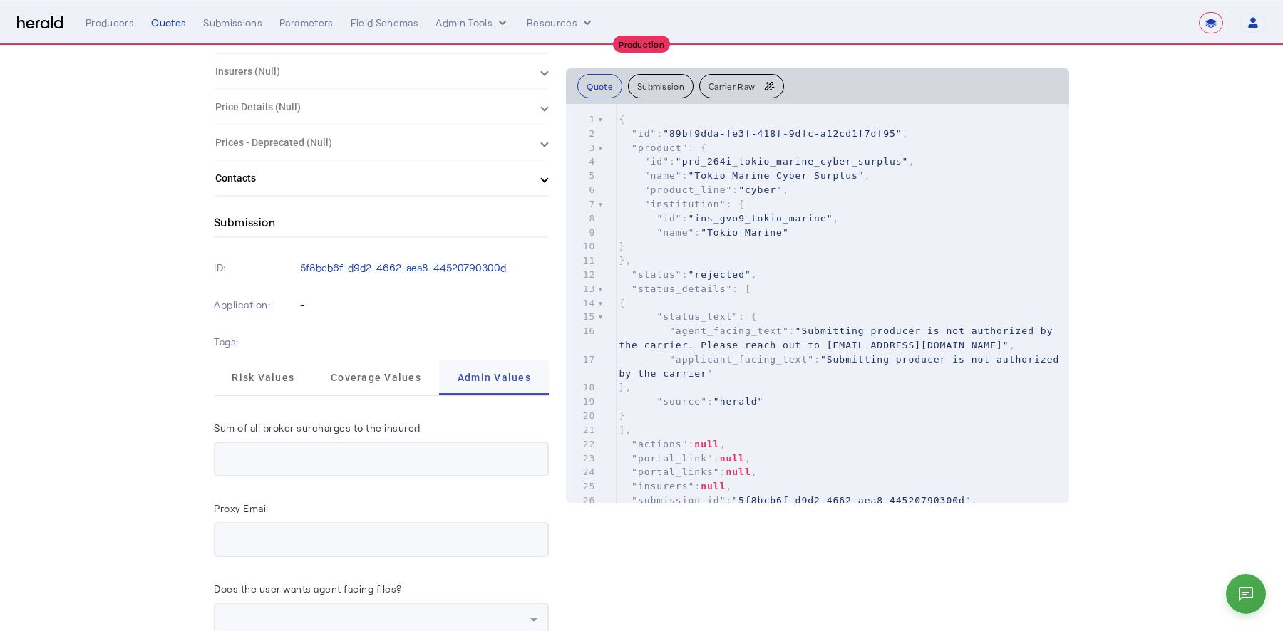
scroll to position [668, 0]
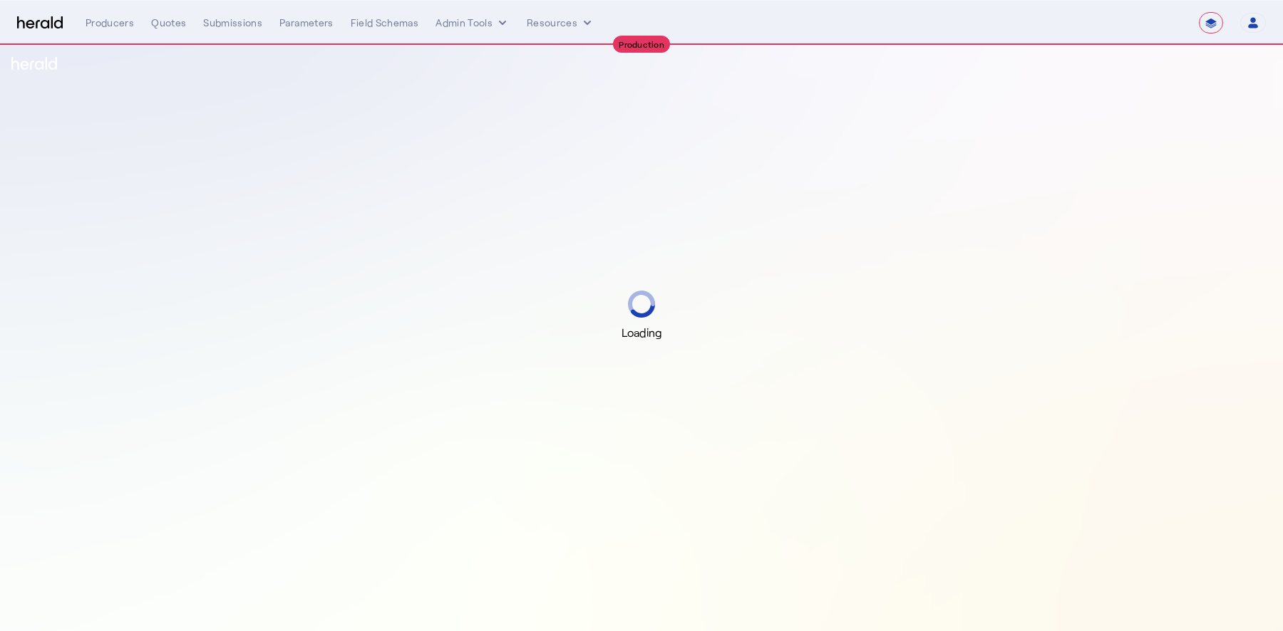
select select "**********"
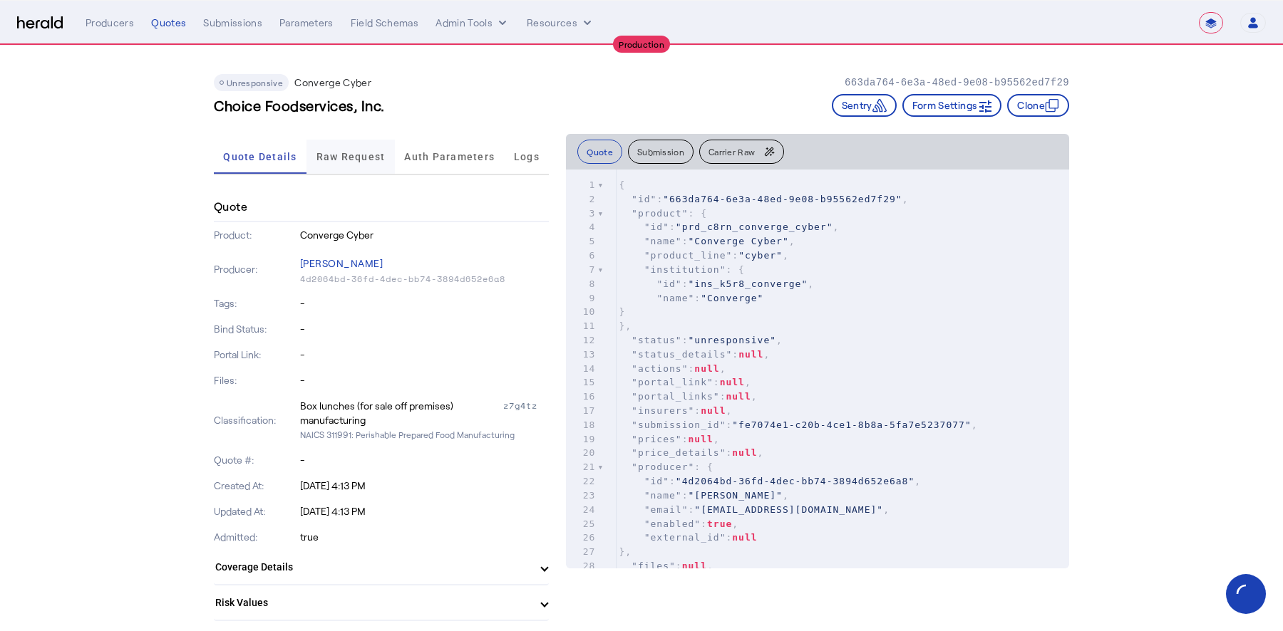
click at [335, 162] on span "Raw Request" at bounding box center [350, 157] width 69 height 10
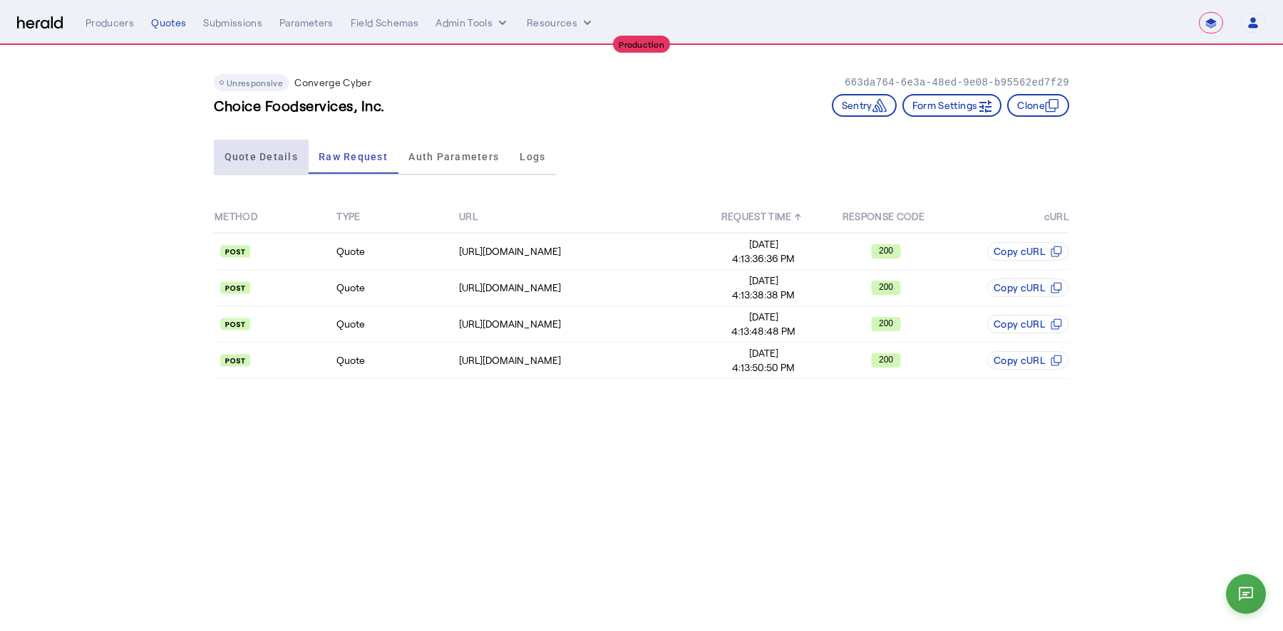
click at [286, 161] on span "Quote Details" at bounding box center [260, 157] width 73 height 10
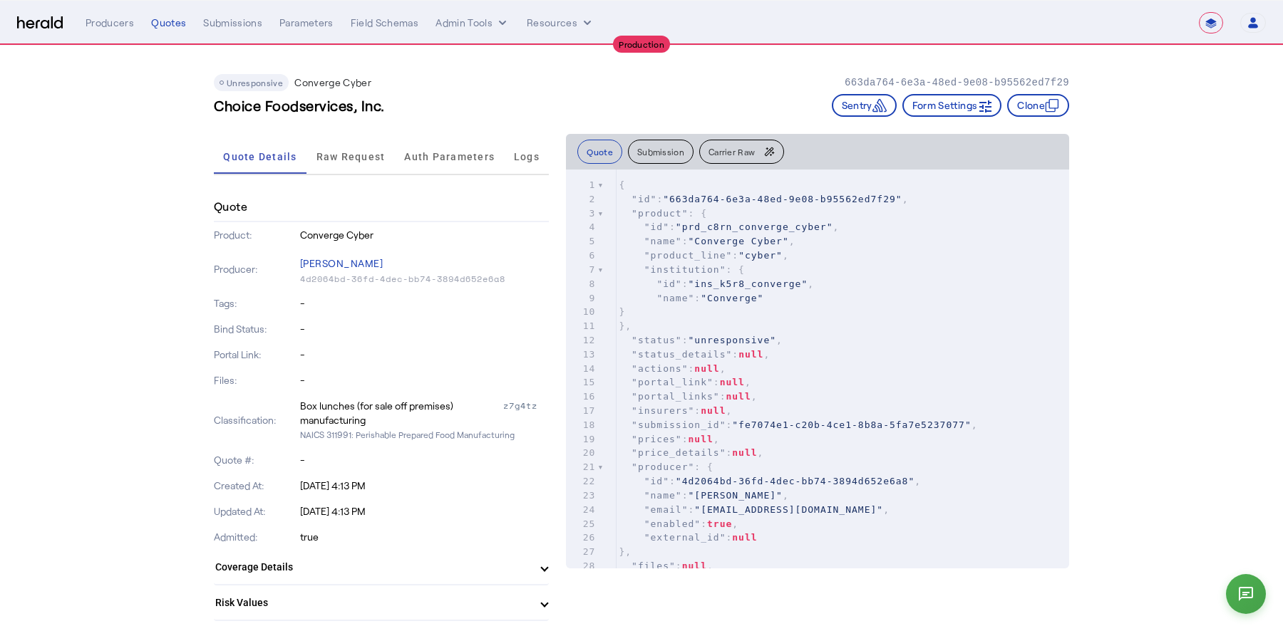
click at [763, 154] on icon "button" at bounding box center [768, 151] width 11 height 11
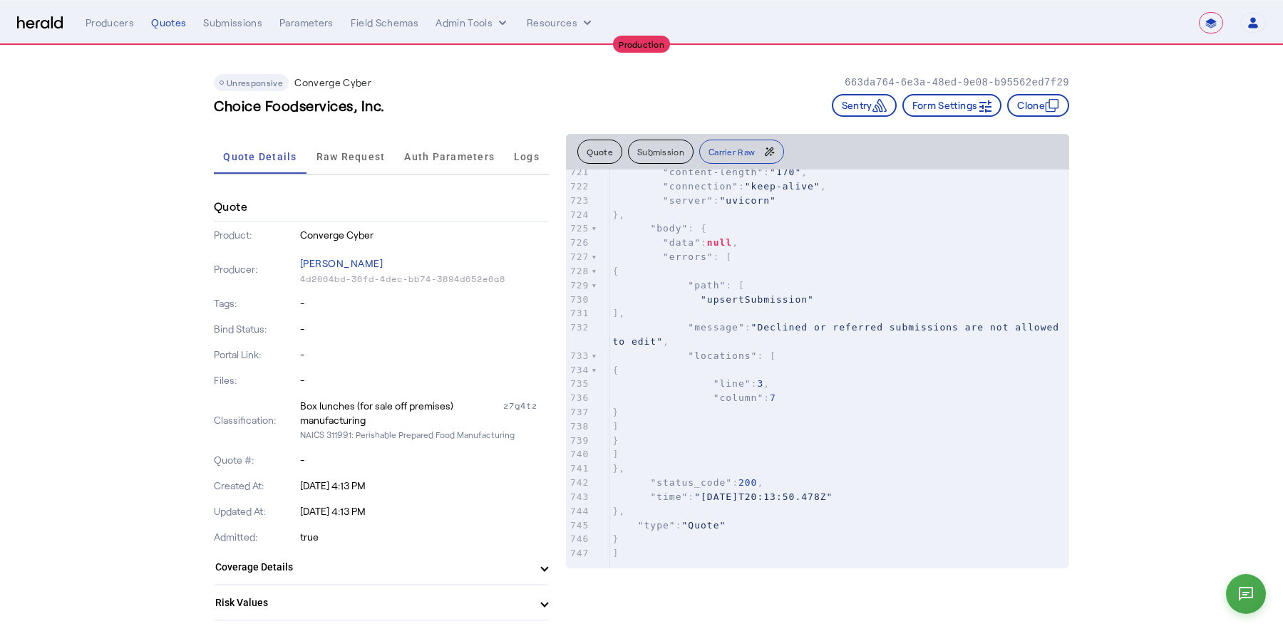
scroll to position [12517, 0]
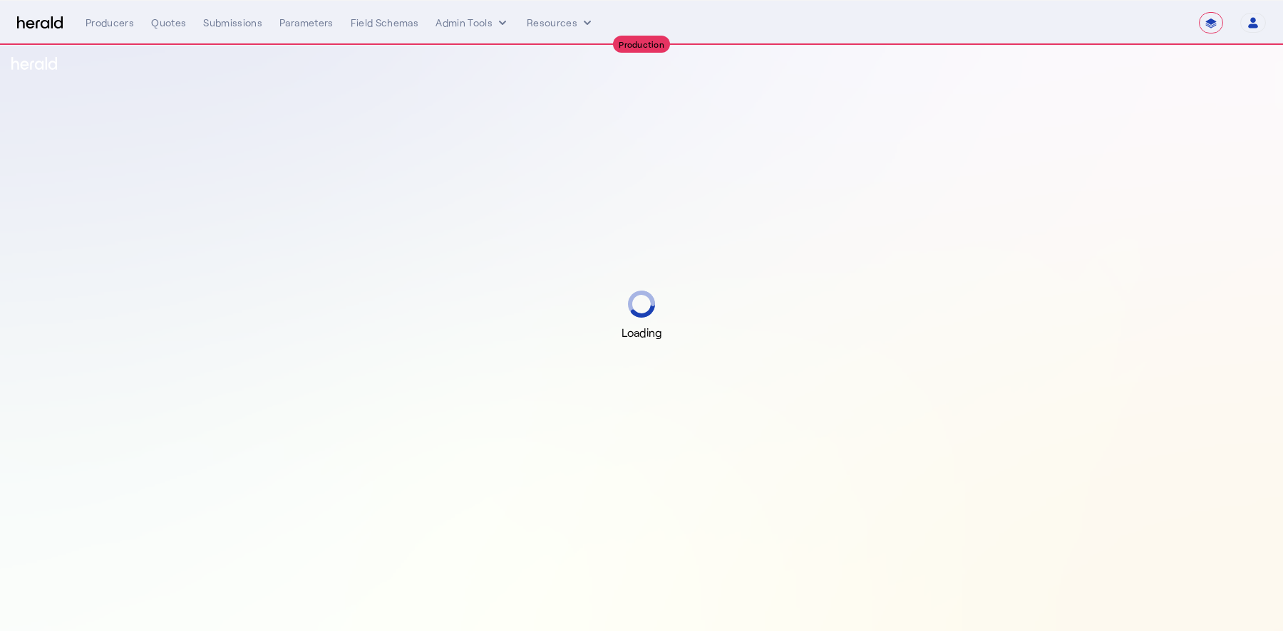
select select "**********"
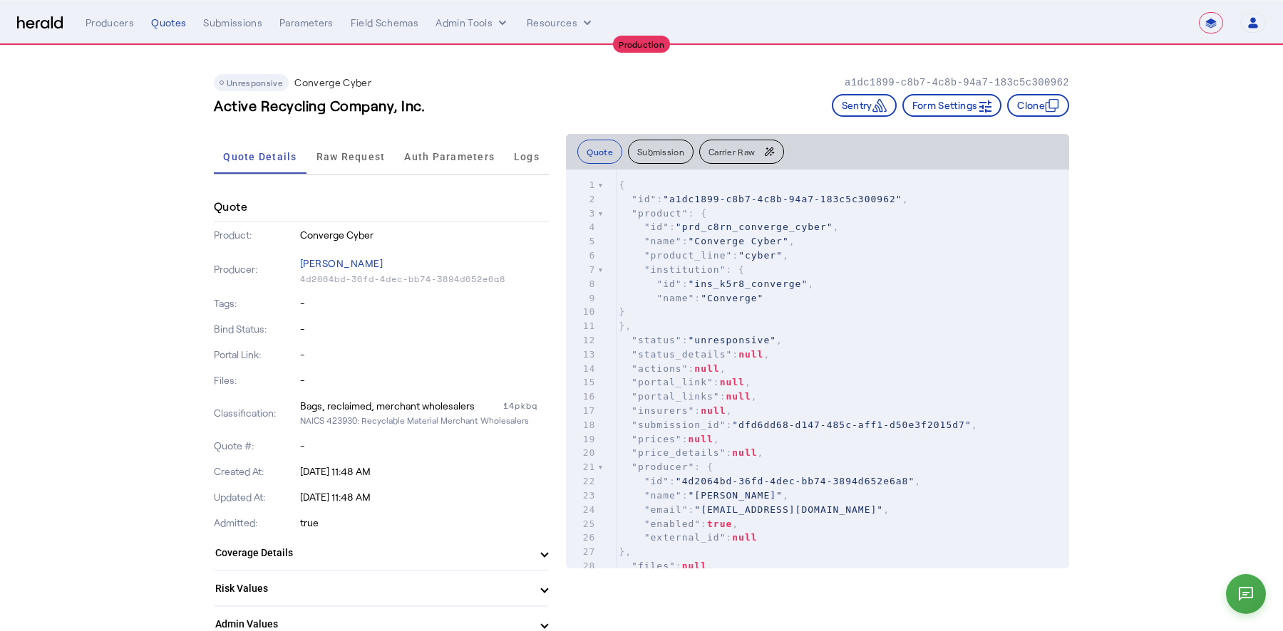
click at [740, 149] on span "Carrier Raw" at bounding box center [731, 151] width 46 height 9
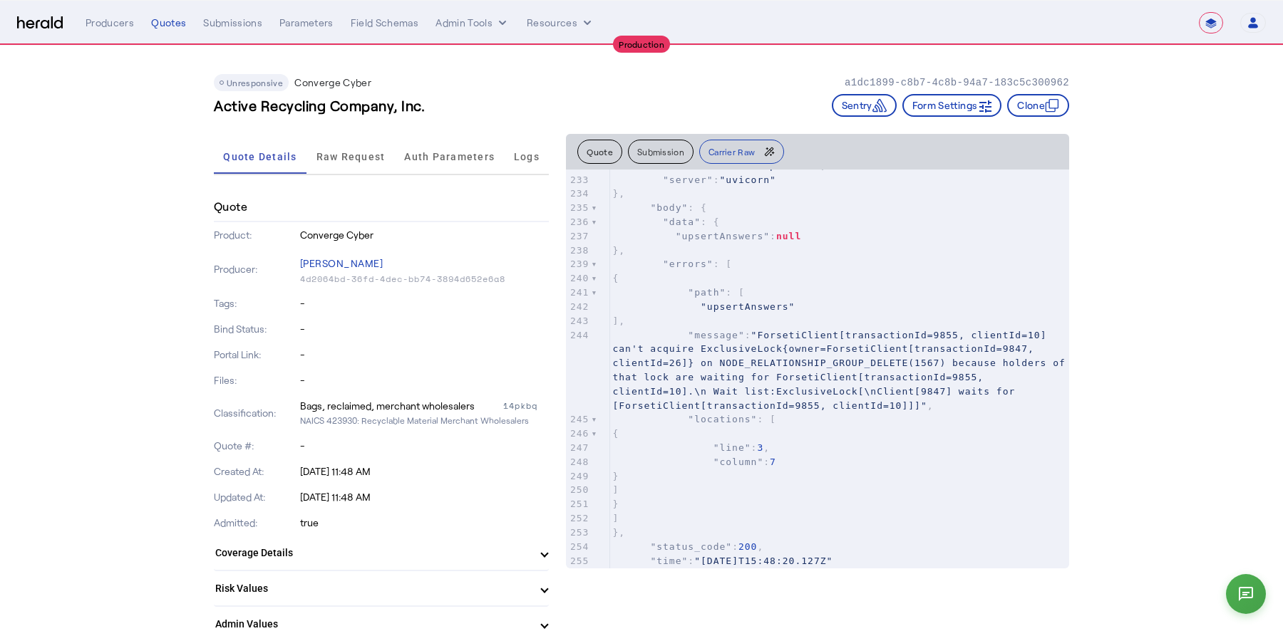
scroll to position [4678, 0]
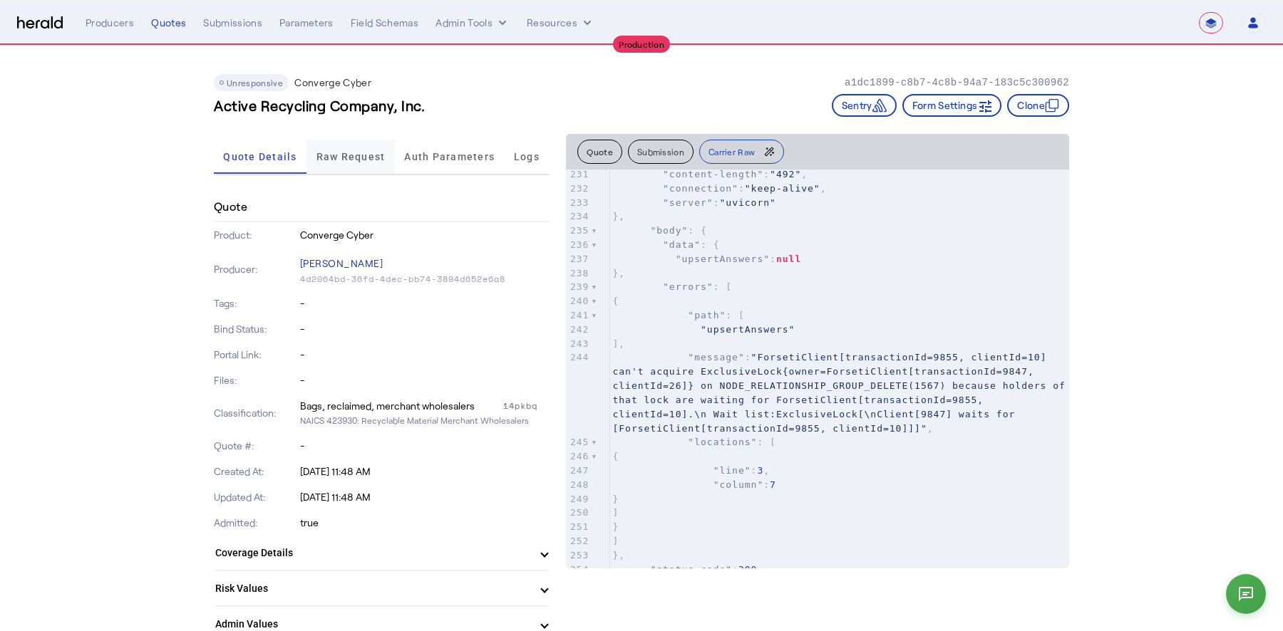
click at [368, 156] on span "Raw Request" at bounding box center [350, 157] width 69 height 10
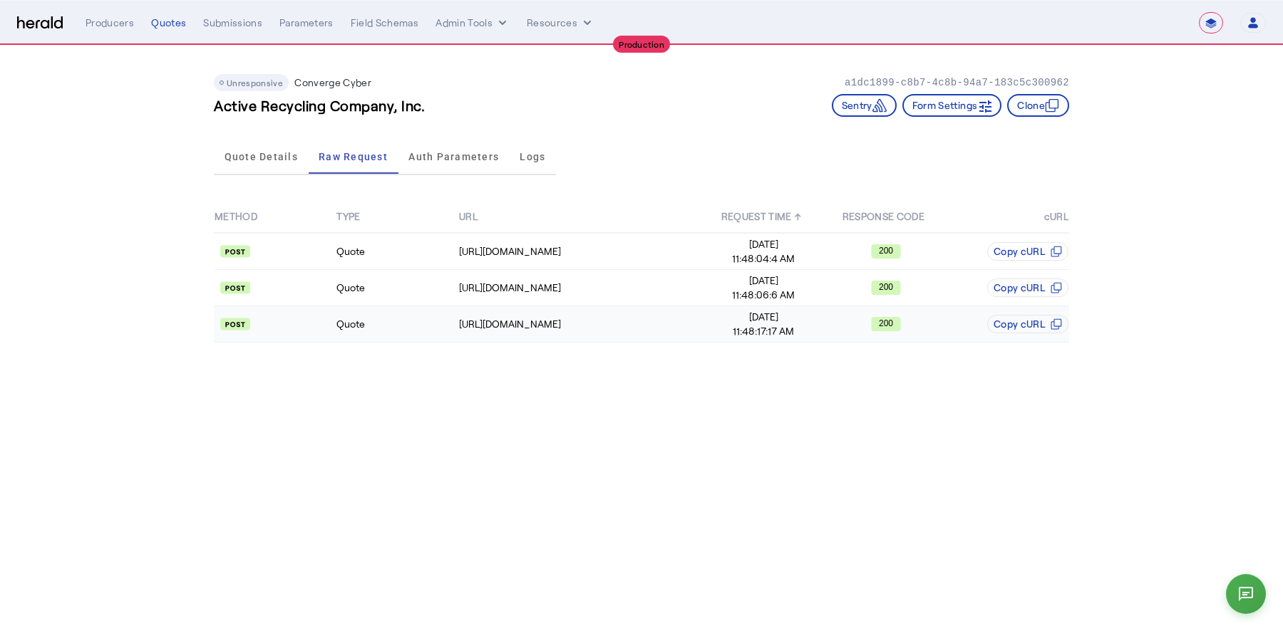
click at [437, 313] on td "Quote" at bounding box center [397, 324] width 122 height 36
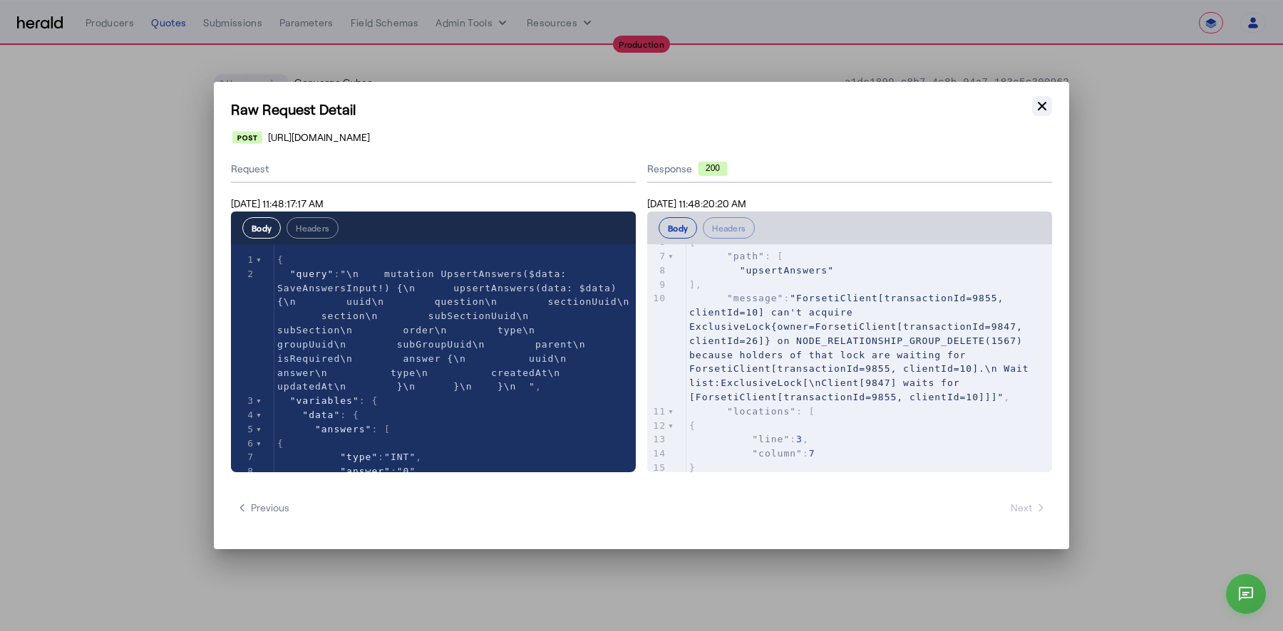
click at [1044, 107] on icon "button" at bounding box center [1042, 106] width 14 height 14
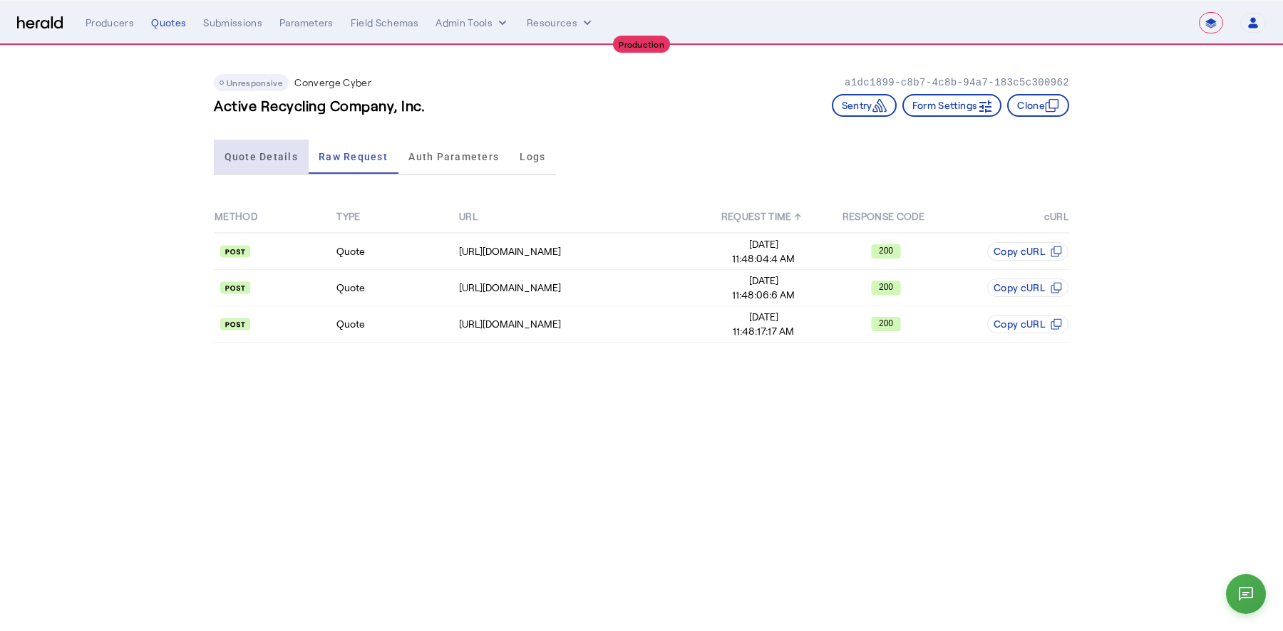
click at [282, 154] on span "Quote Details" at bounding box center [260, 157] width 73 height 10
